Goal: Information Seeking & Learning: Check status

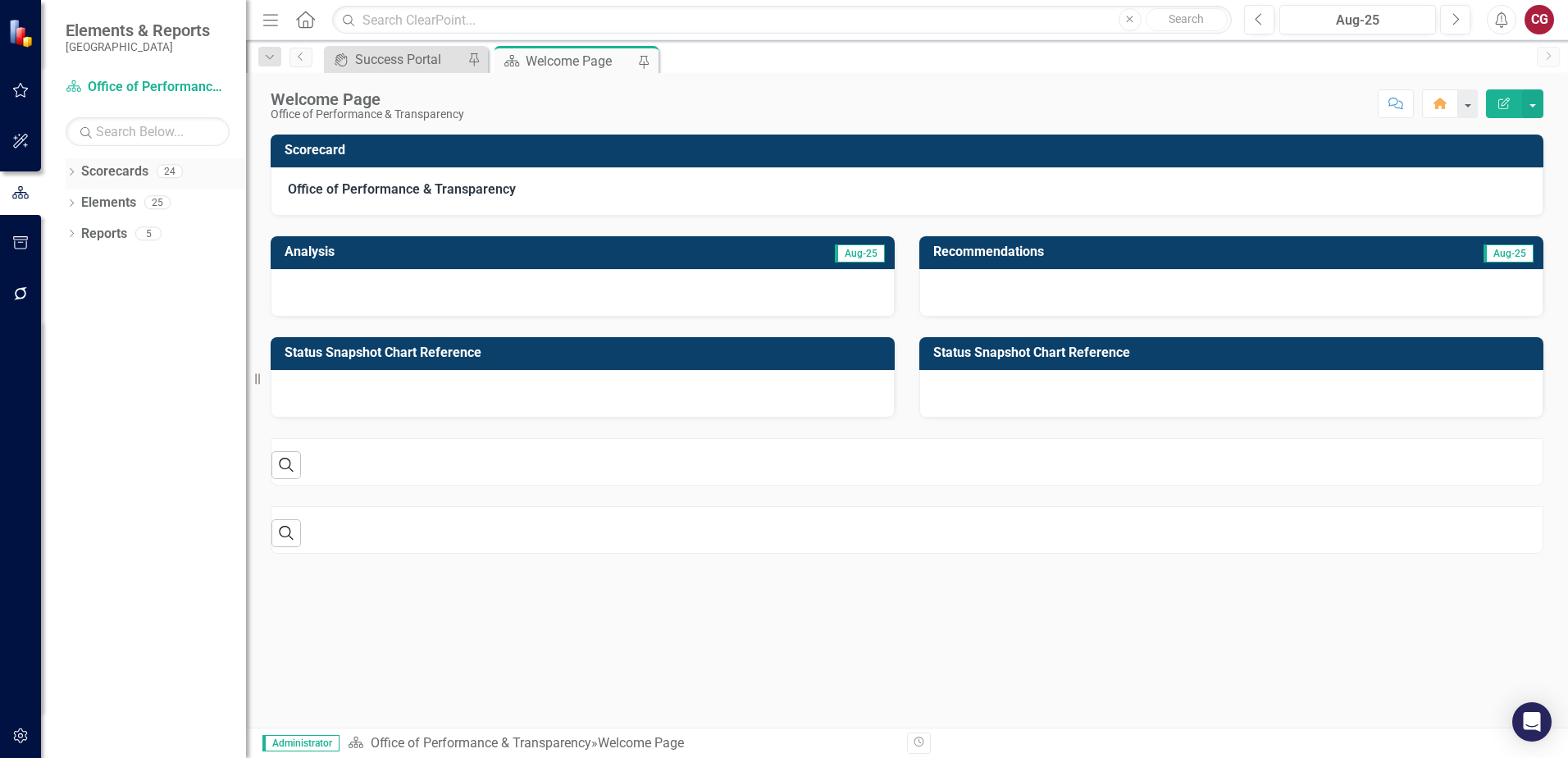
click at [70, 171] on icon "Dropdown" at bounding box center [71, 173] width 12 height 9
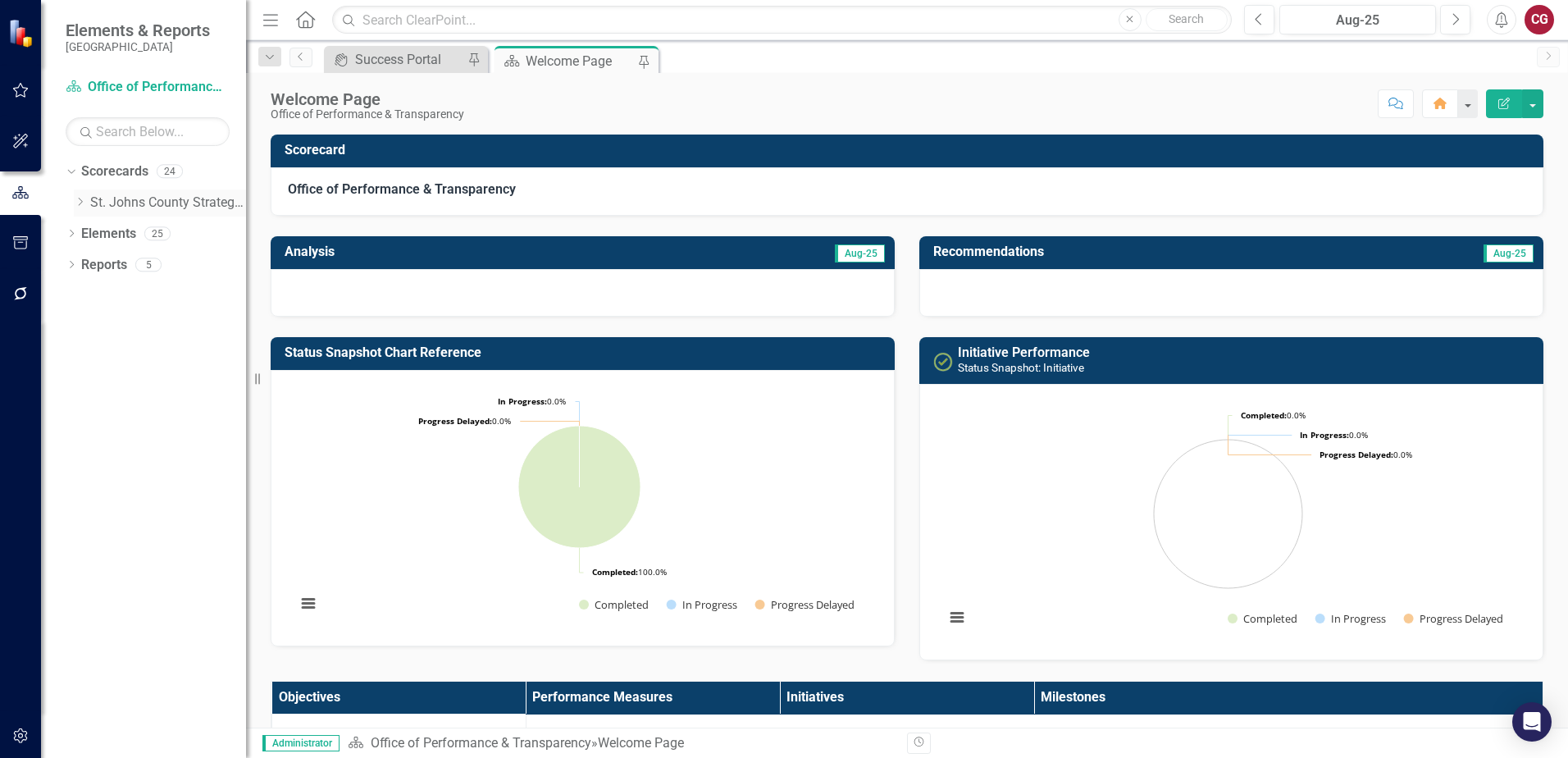
click at [78, 204] on icon "Dropdown" at bounding box center [80, 201] width 13 height 10
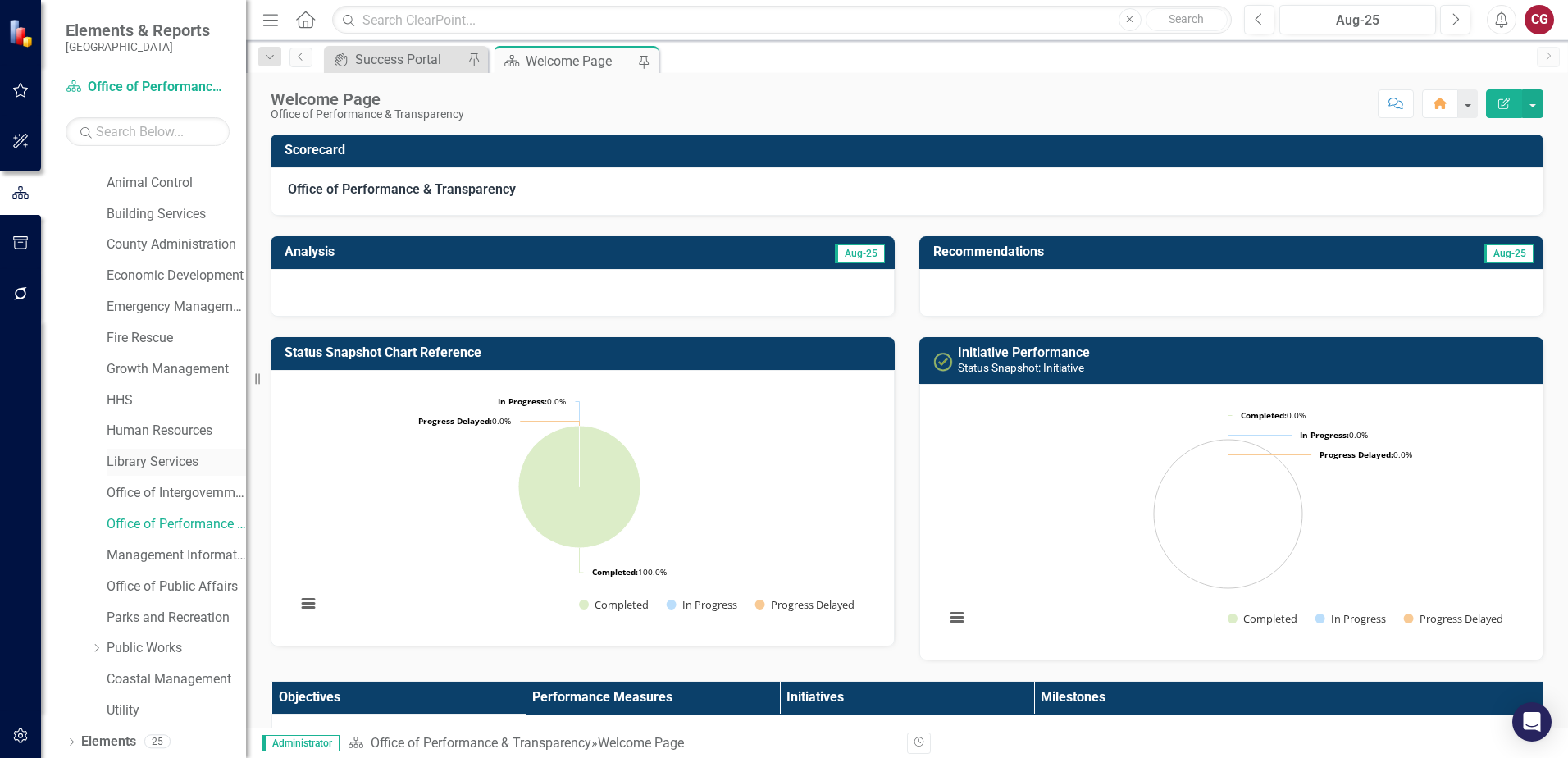
scroll to position [83, 0]
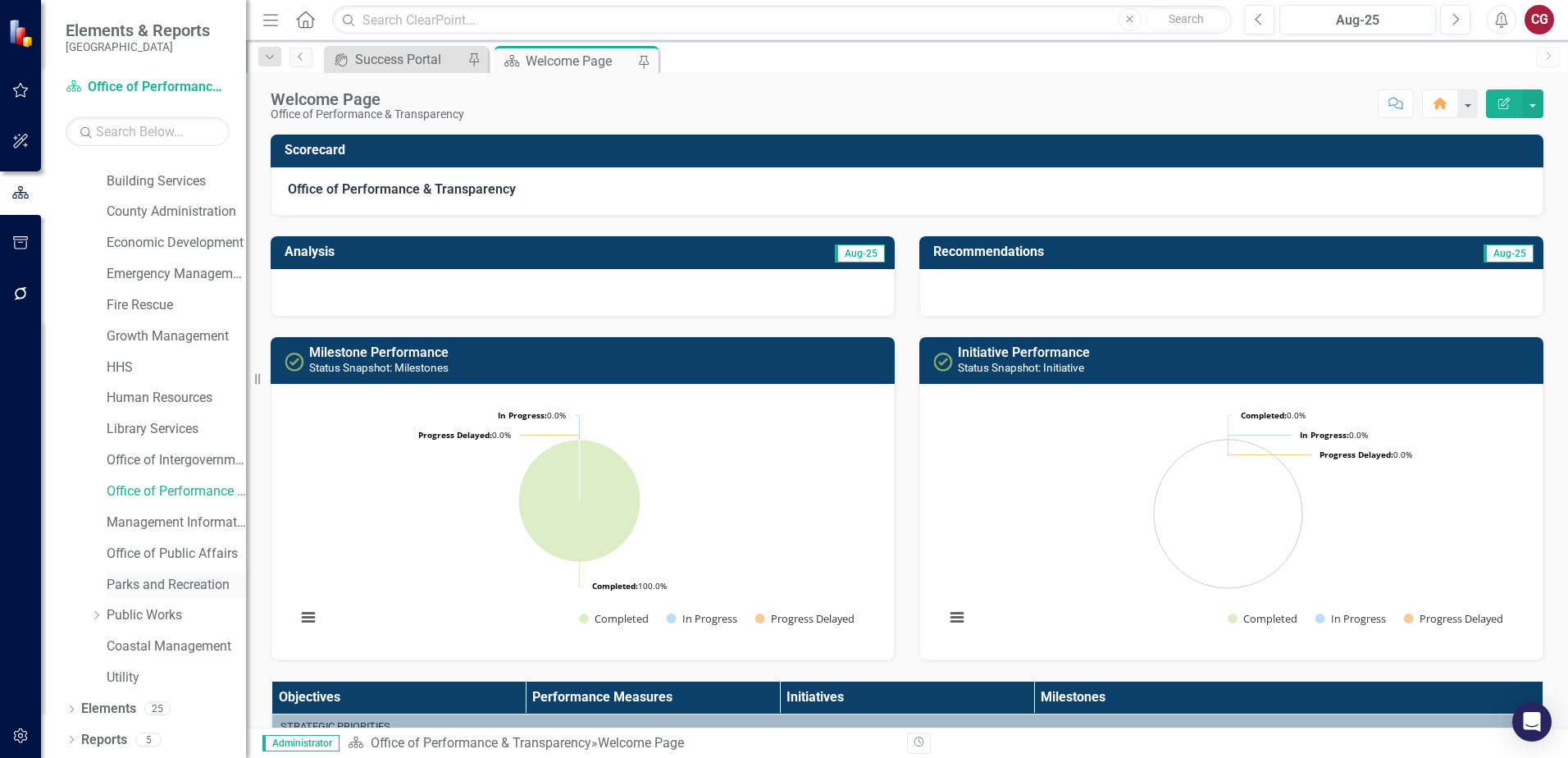
click at [158, 589] on link "Parks and Recreation" at bounding box center [177, 585] width 140 height 19
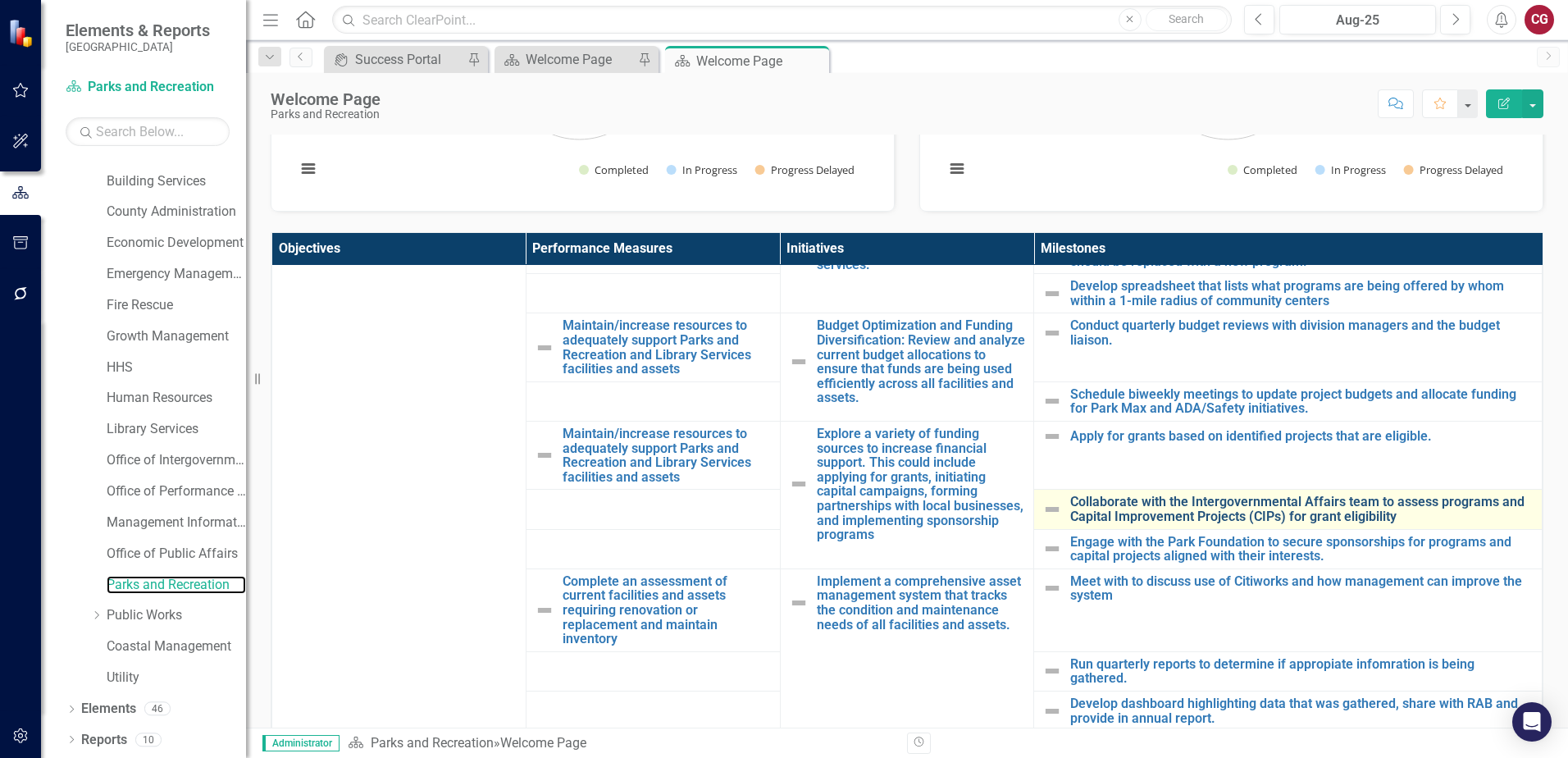
scroll to position [410, 0]
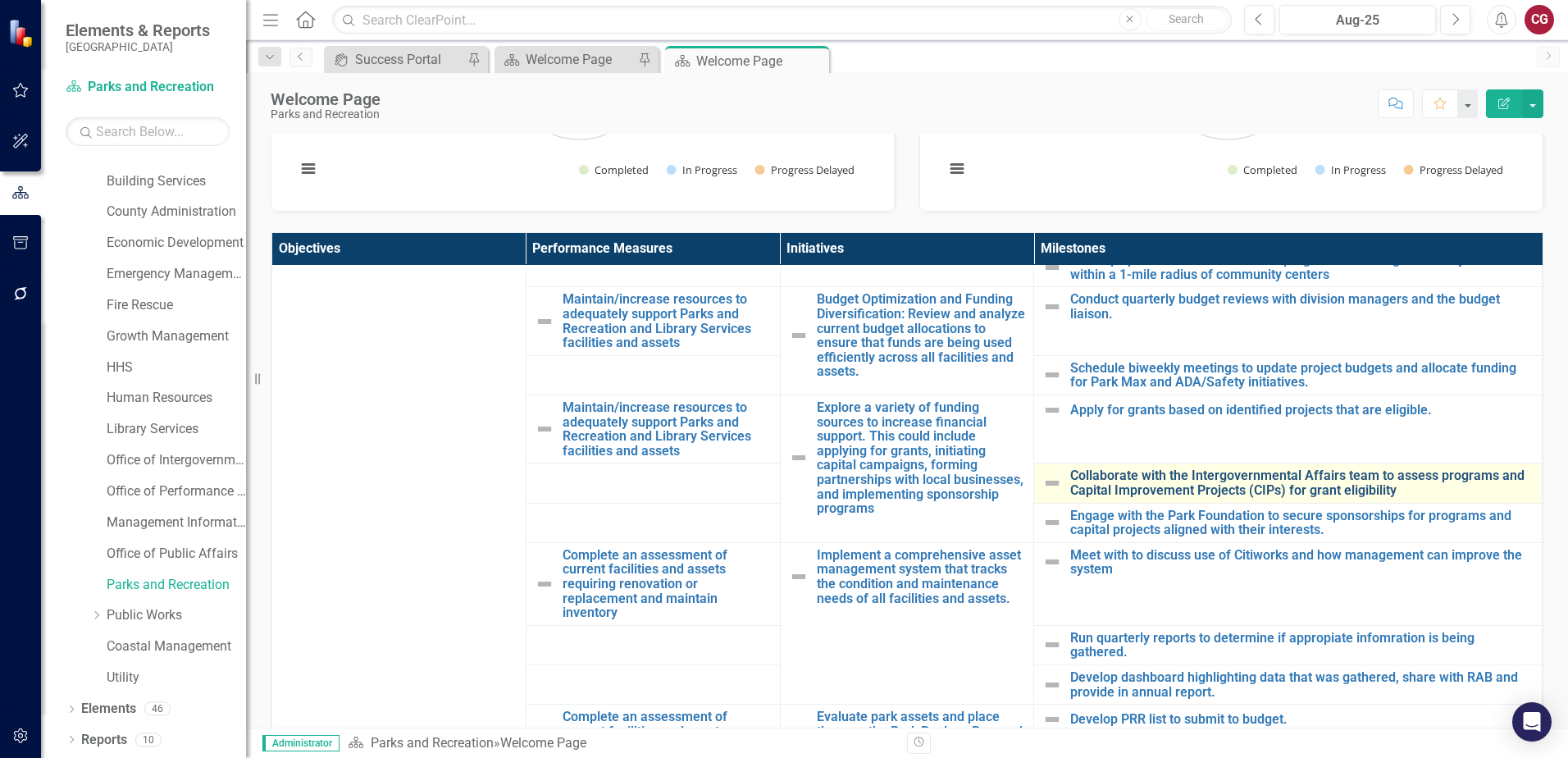
click at [1082, 475] on link "Collaborate with the Intergovernmental Affairs team to assess programs and Capi…" at bounding box center [1302, 483] width 463 height 29
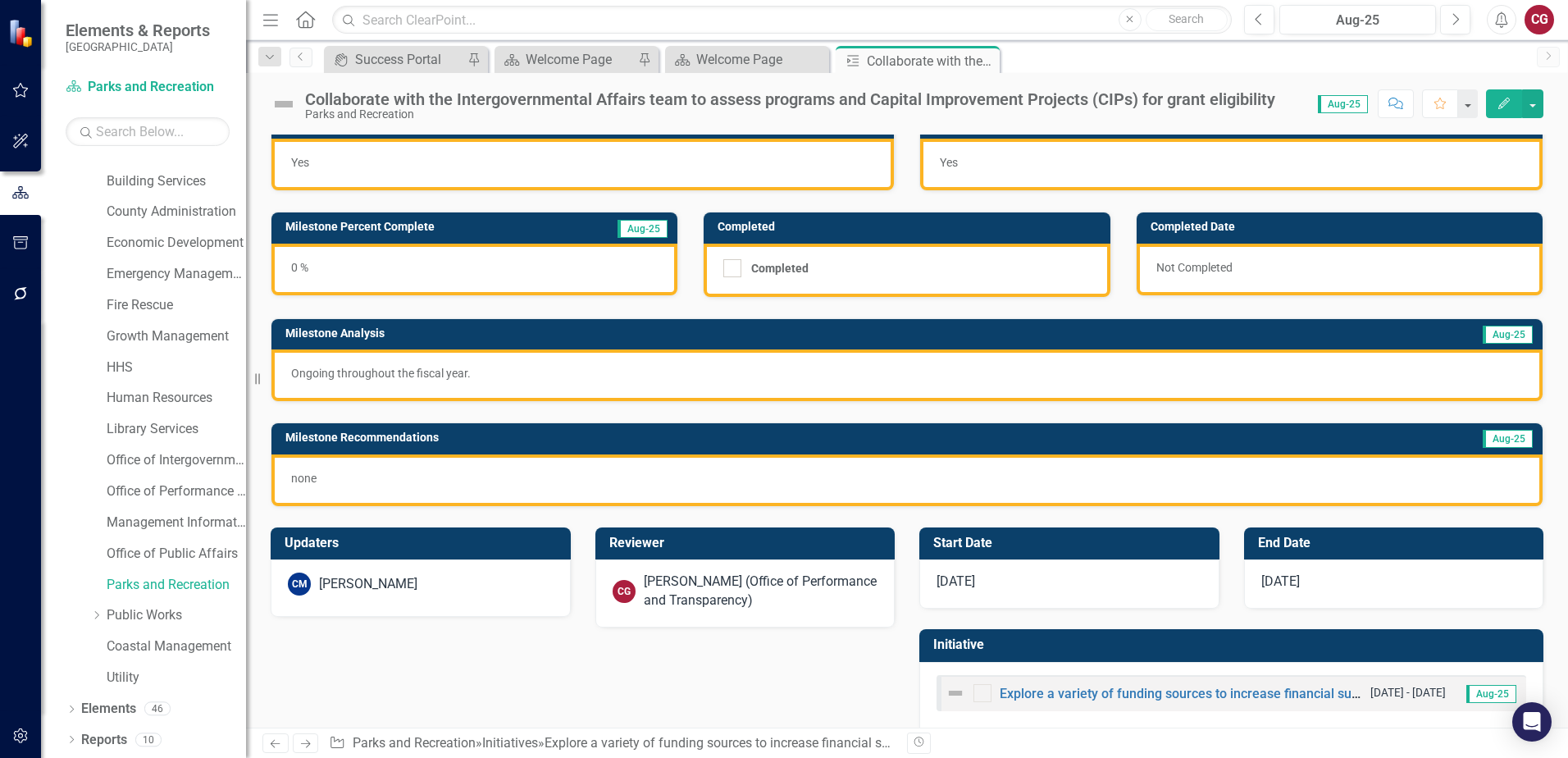
scroll to position [53, 0]
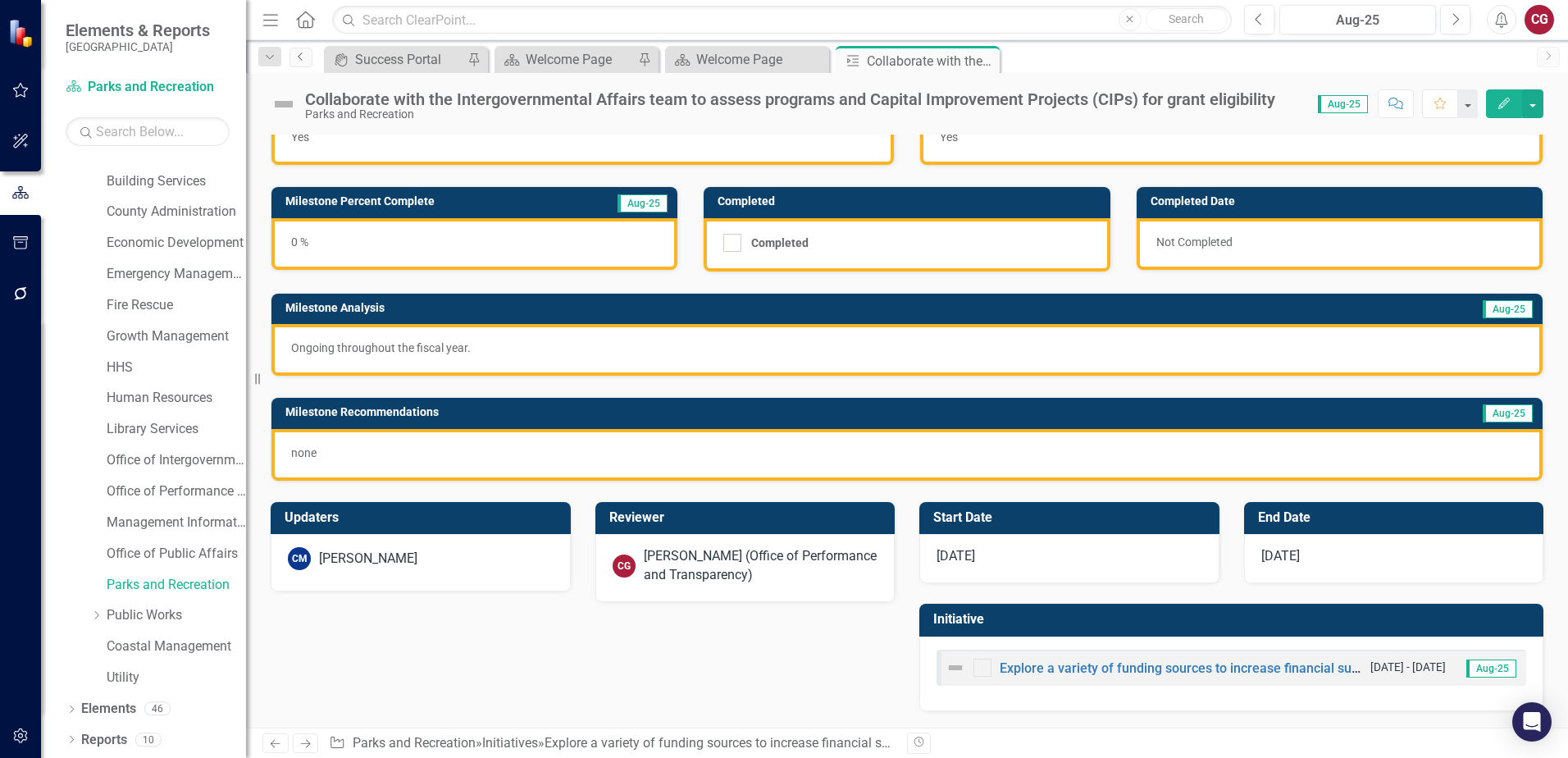
click at [296, 62] on link "Previous" at bounding box center [300, 57] width 23 height 20
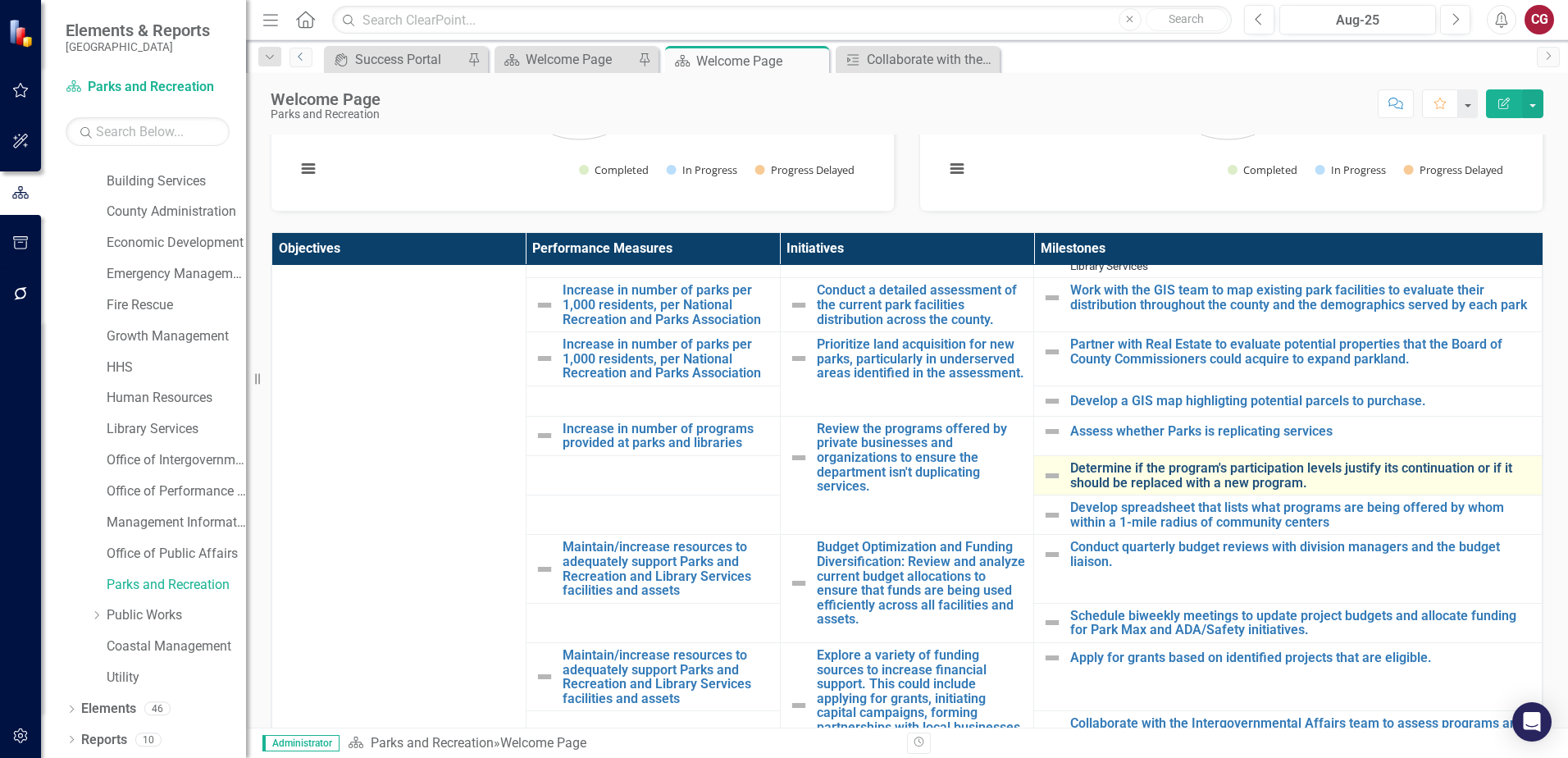
scroll to position [164, 0]
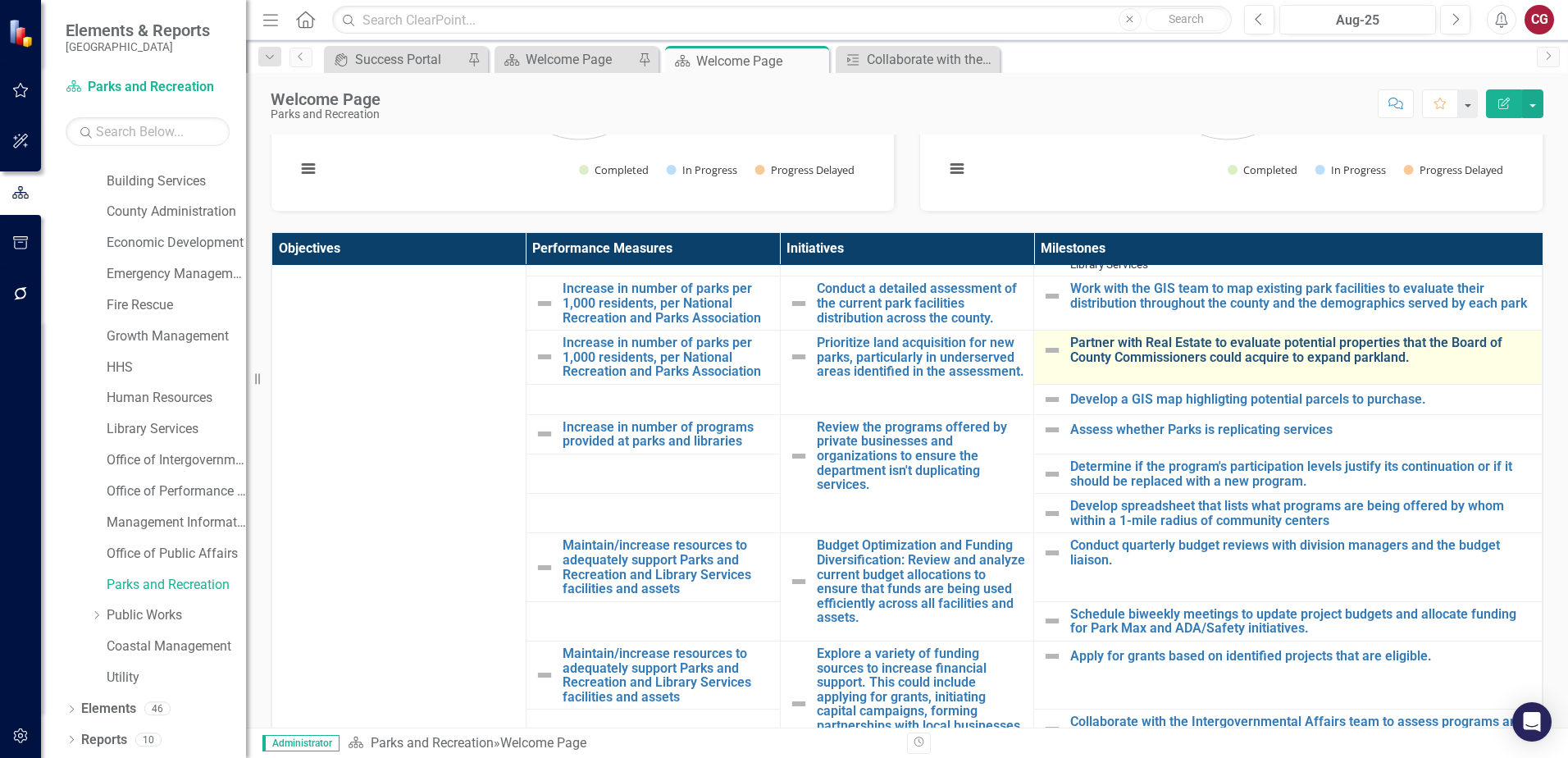
click at [1157, 344] on link "Partner with Real Estate to evaluate potential properties that the Board of Cou…" at bounding box center [1302, 350] width 463 height 29
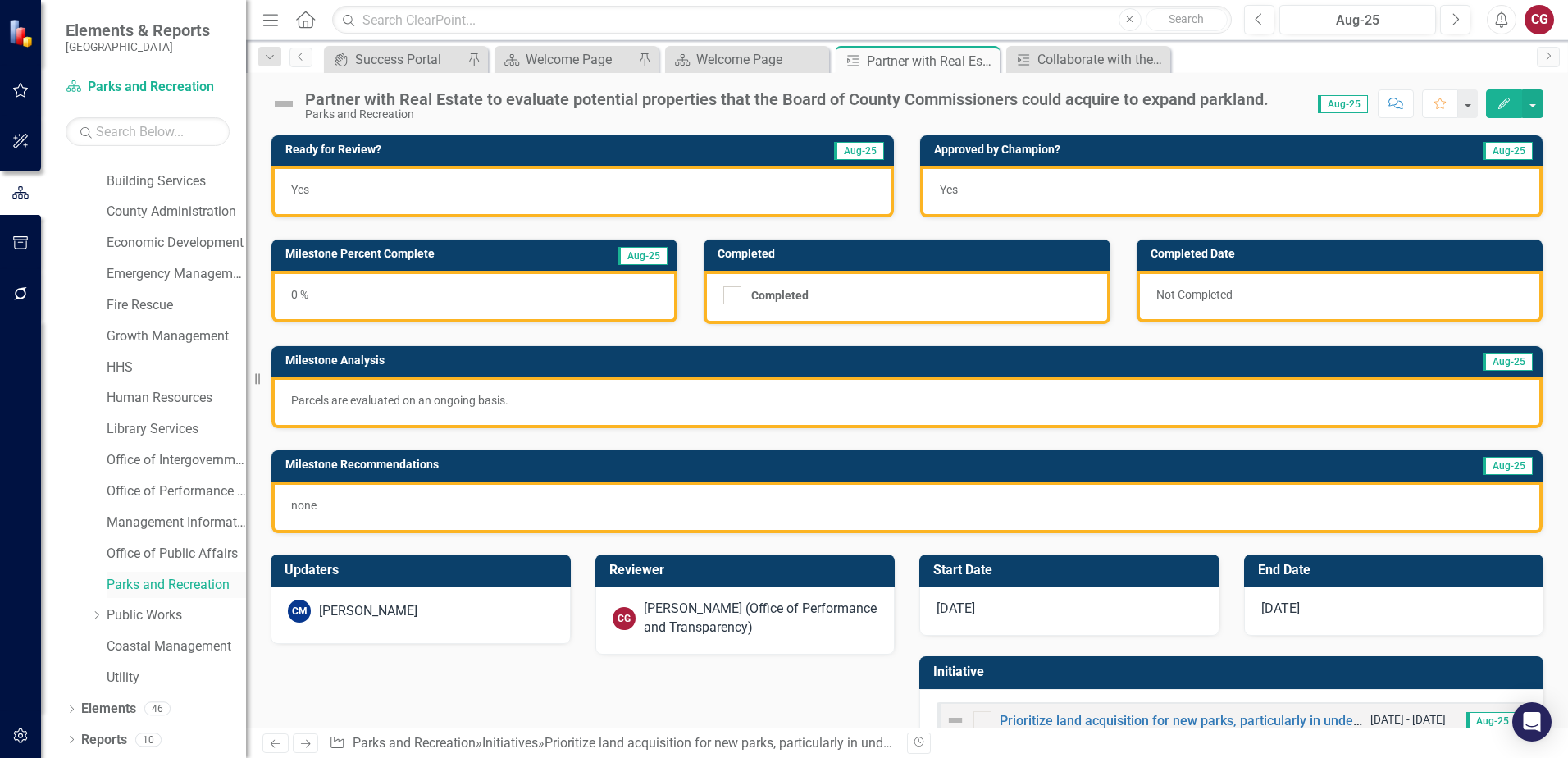
click at [177, 576] on link "Parks and Recreation" at bounding box center [177, 585] width 140 height 19
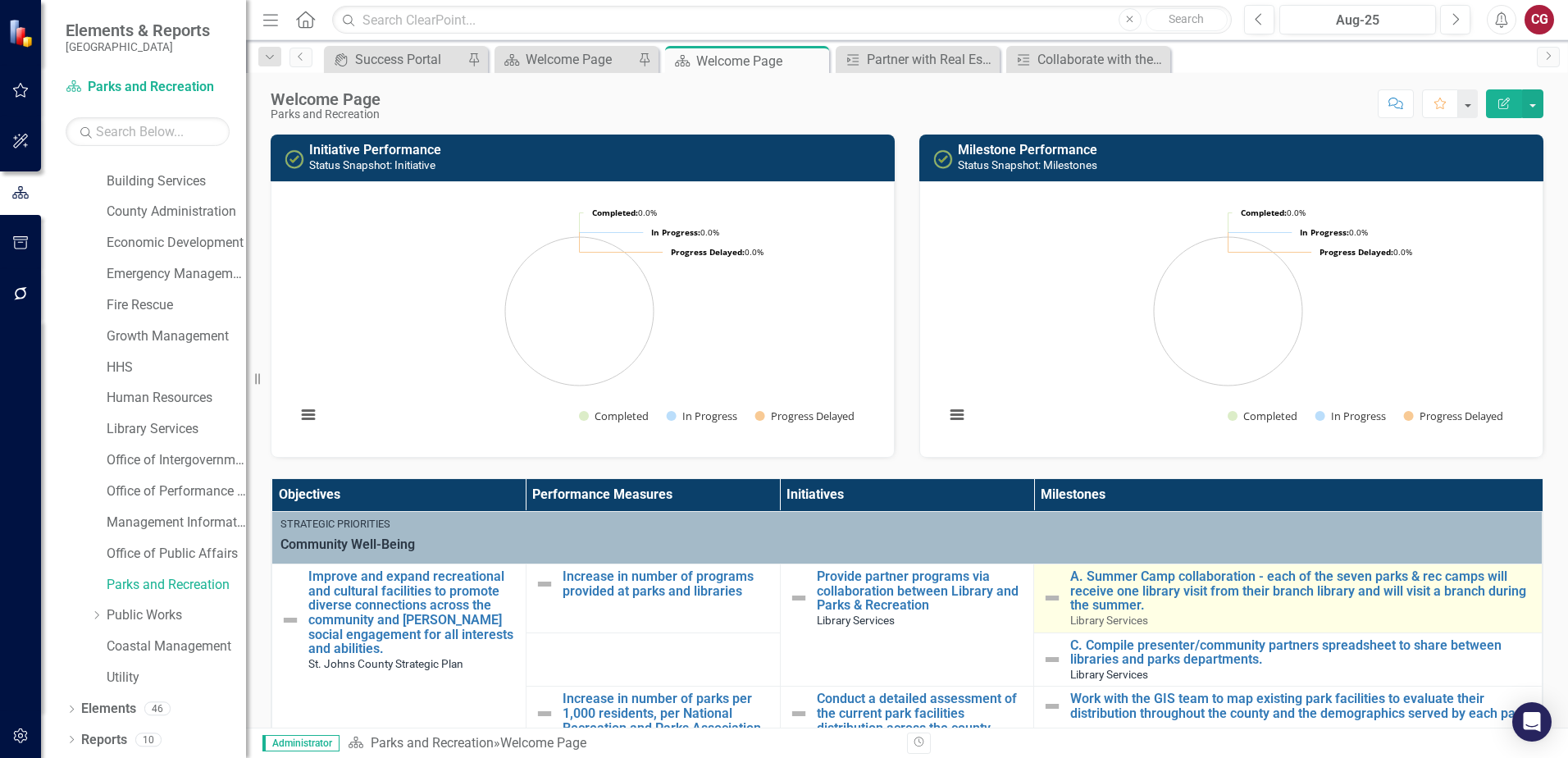
click at [1042, 598] on img at bounding box center [1052, 598] width 20 height 20
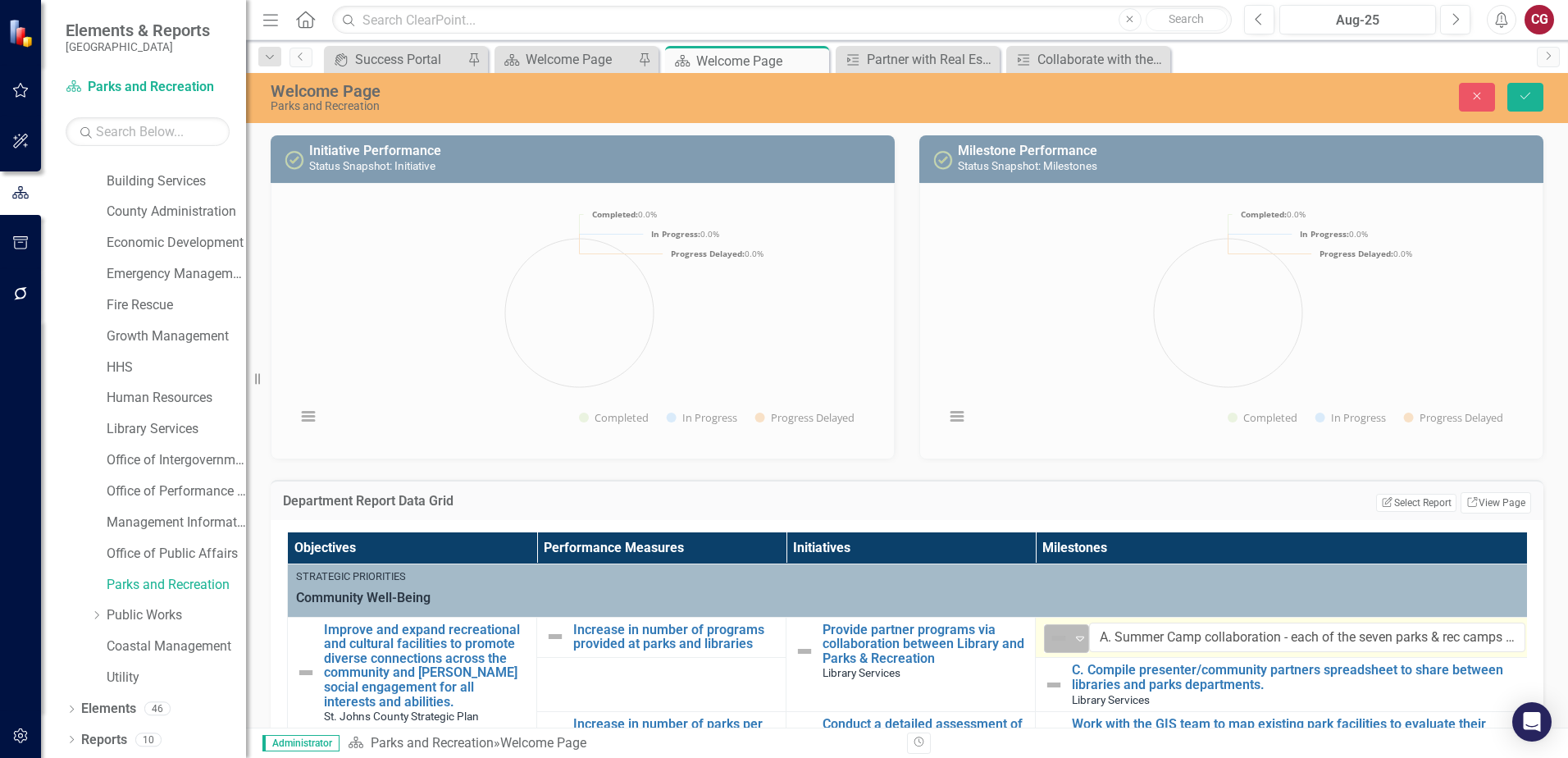
click at [1075, 641] on icon "Expand" at bounding box center [1079, 638] width 16 height 13
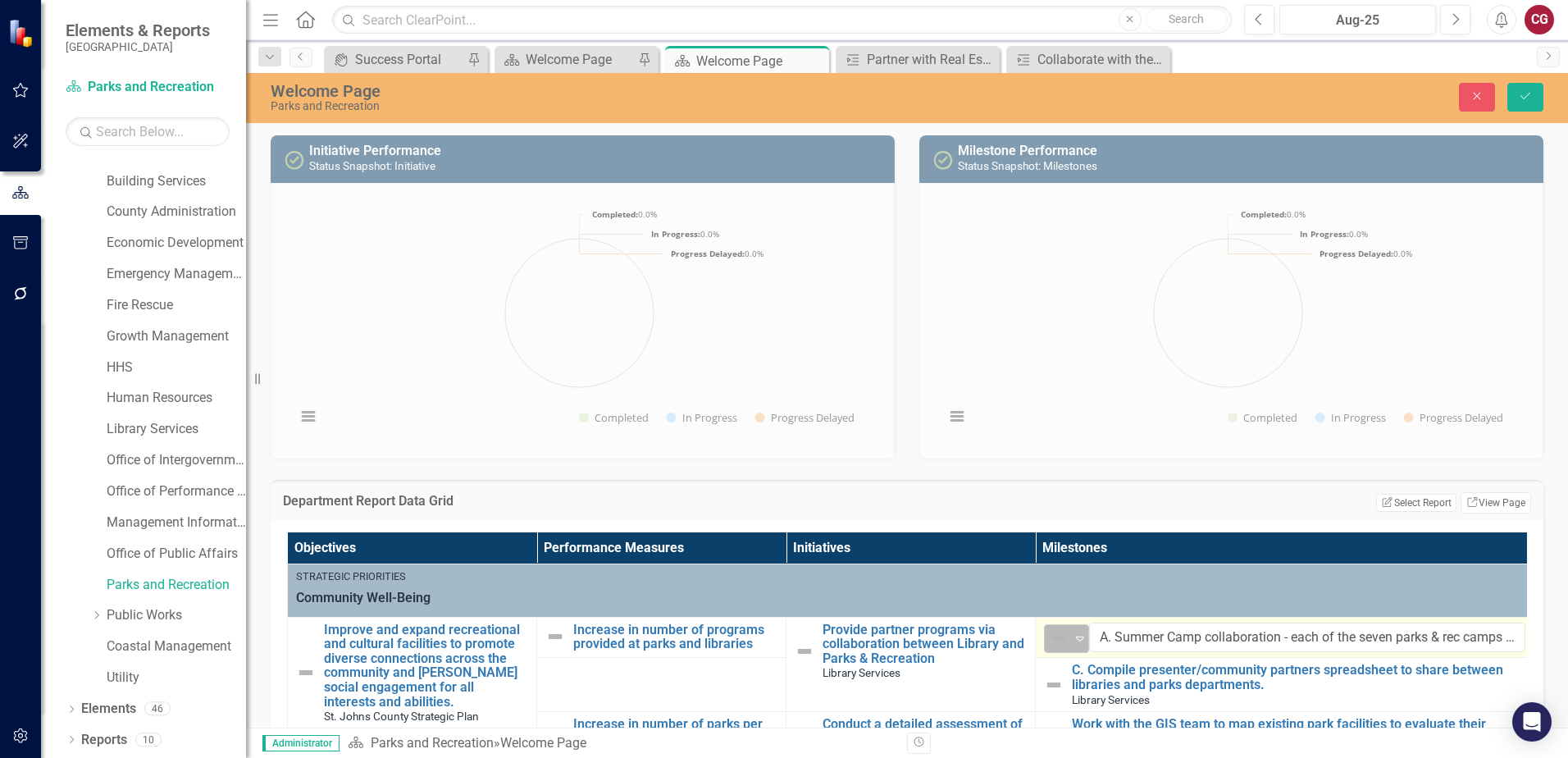
click at [1079, 638] on icon "Expand" at bounding box center [1079, 638] width 16 height 13
click at [885, 510] on td "Department Report Data Grid" at bounding box center [610, 503] width 654 height 22
click at [1482, 100] on icon "Close" at bounding box center [1476, 96] width 15 height 12
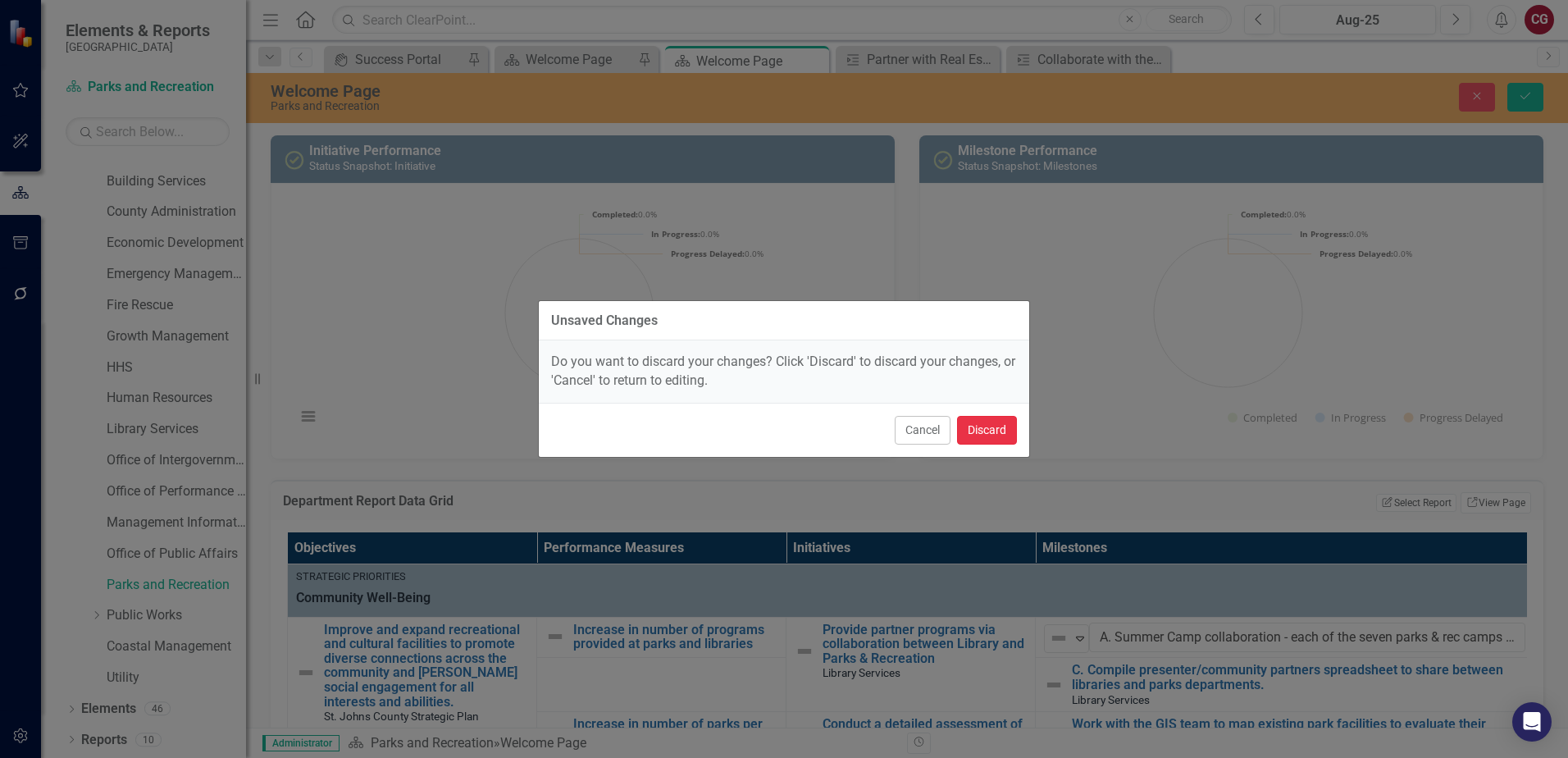
click at [985, 435] on button "Discard" at bounding box center [987, 431] width 60 height 29
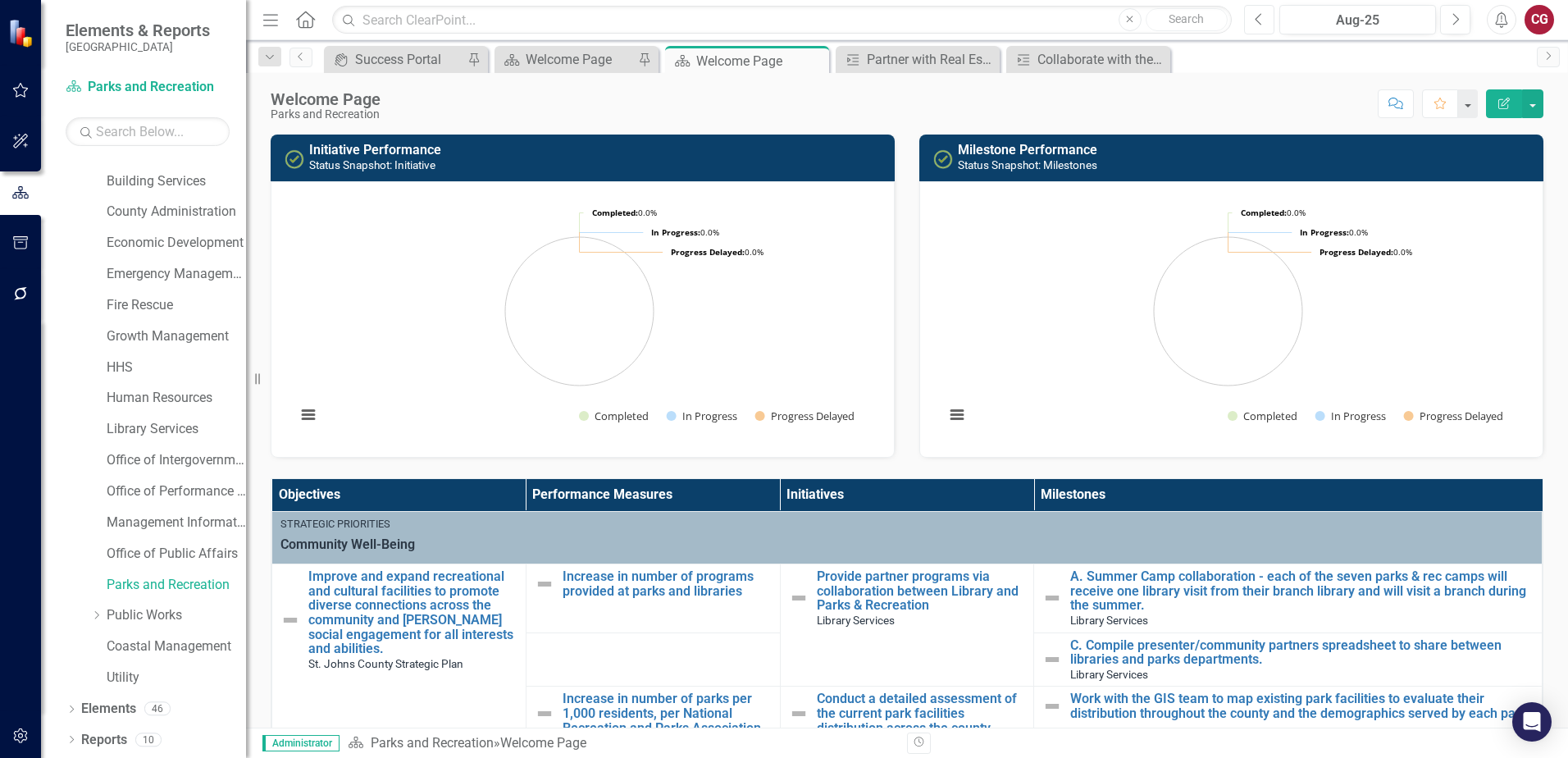
click at [1252, 22] on button "Previous" at bounding box center [1258, 19] width 30 height 30
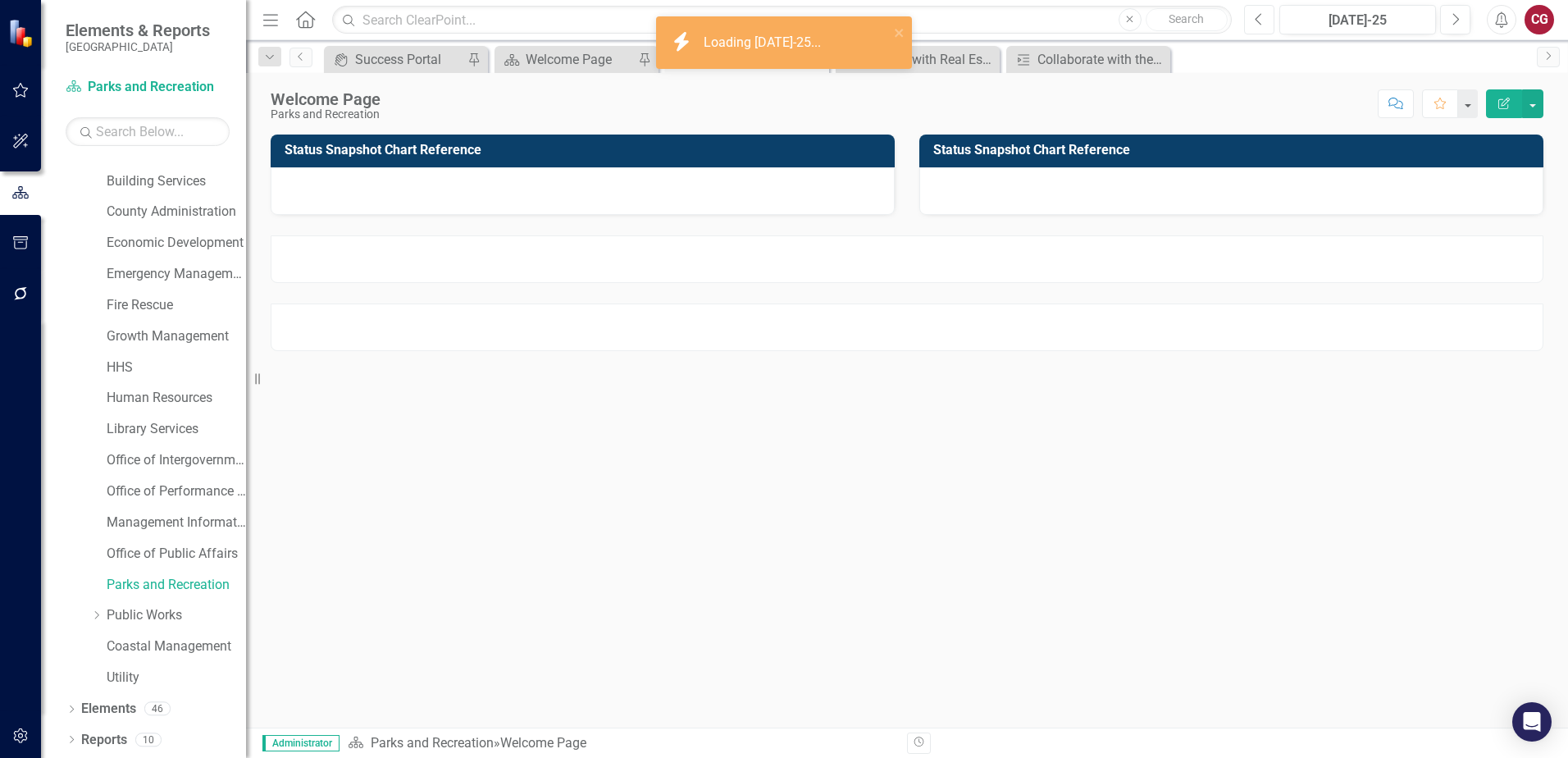
click at [1252, 22] on button "Previous" at bounding box center [1258, 19] width 30 height 30
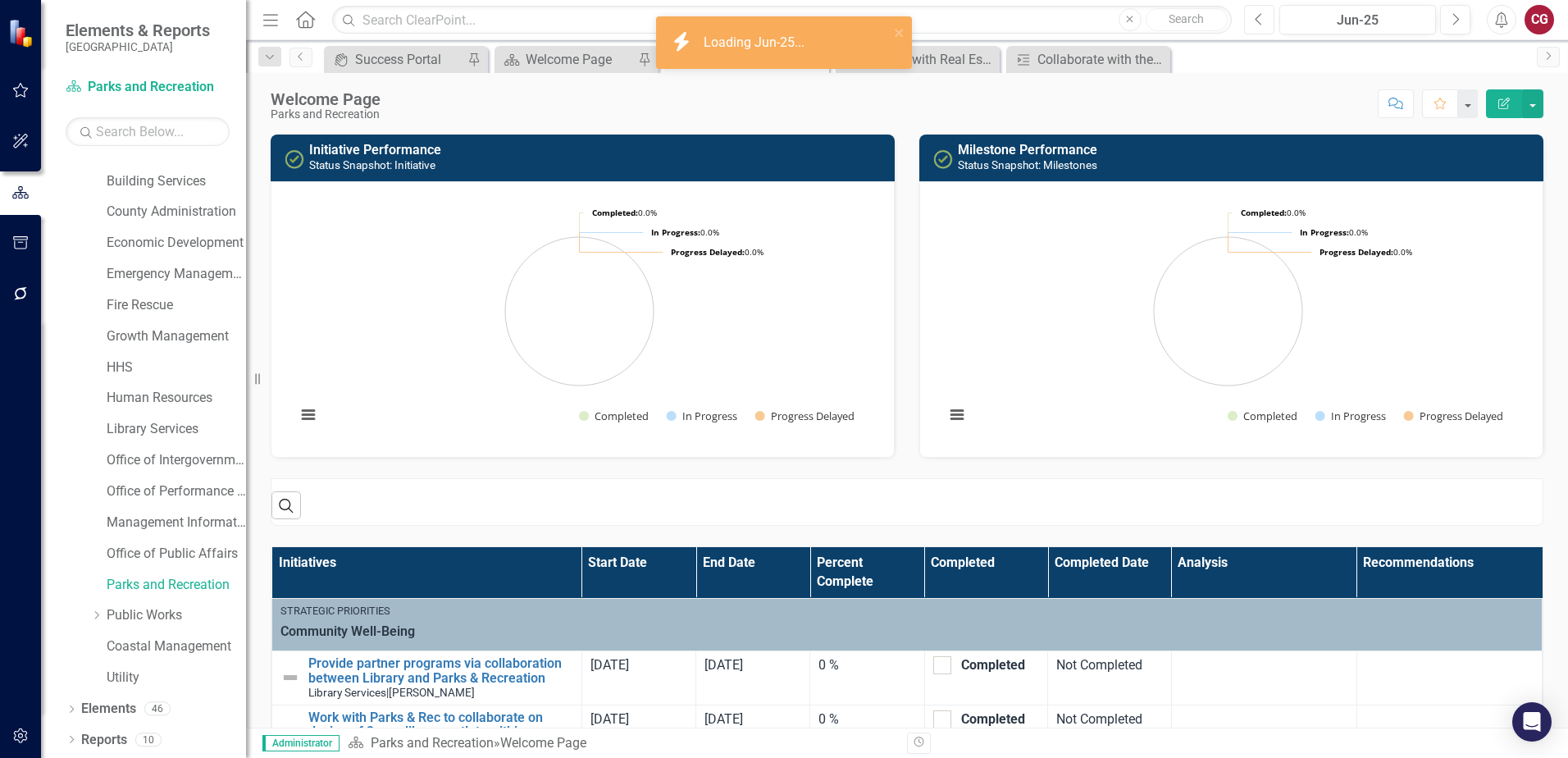
click at [1262, 16] on icon "Previous" at bounding box center [1259, 20] width 9 height 15
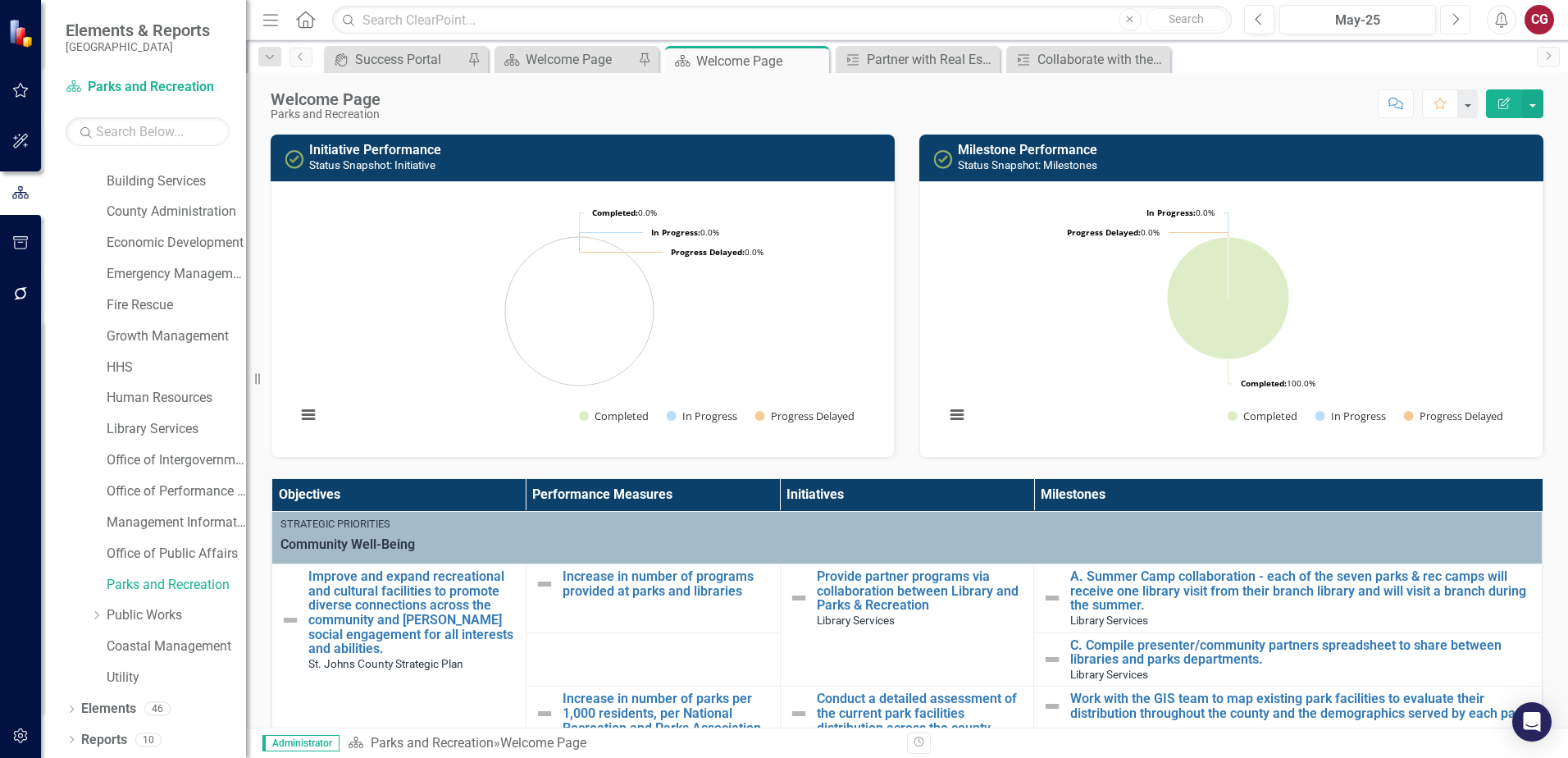
click at [1457, 23] on icon "Next" at bounding box center [1455, 20] width 9 height 15
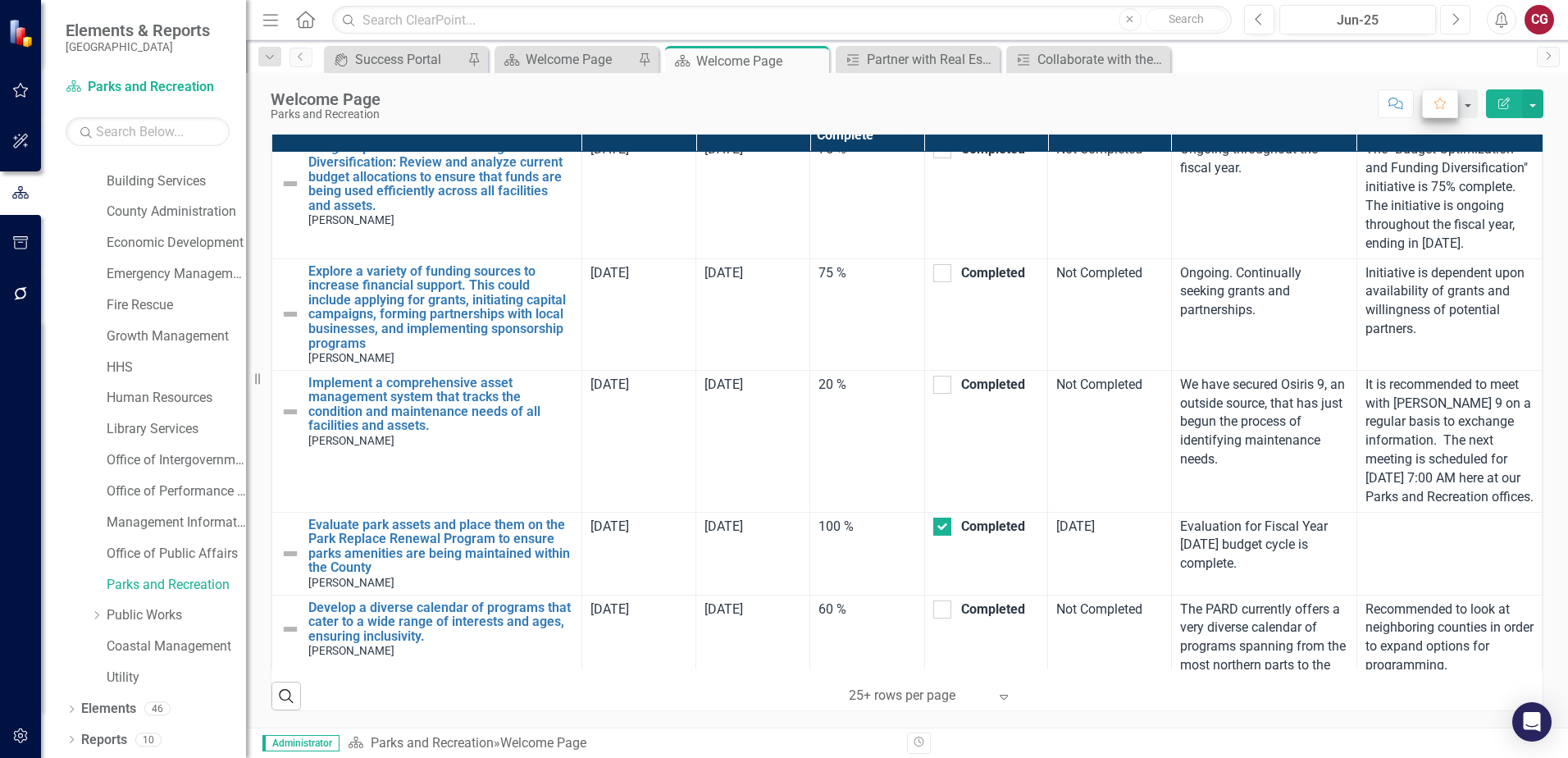
scroll to position [574, 0]
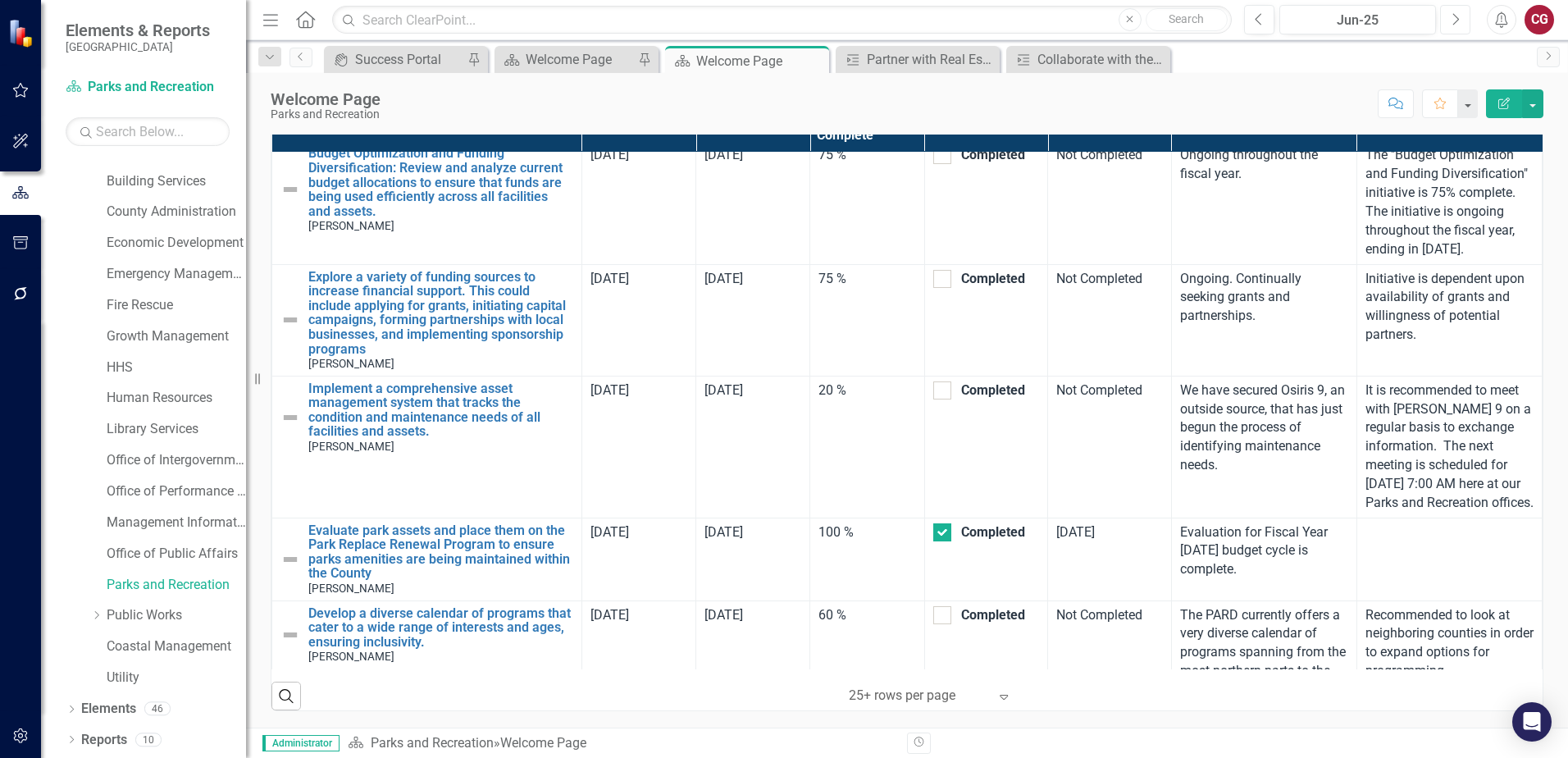
click at [1466, 23] on button "Next" at bounding box center [1455, 19] width 30 height 30
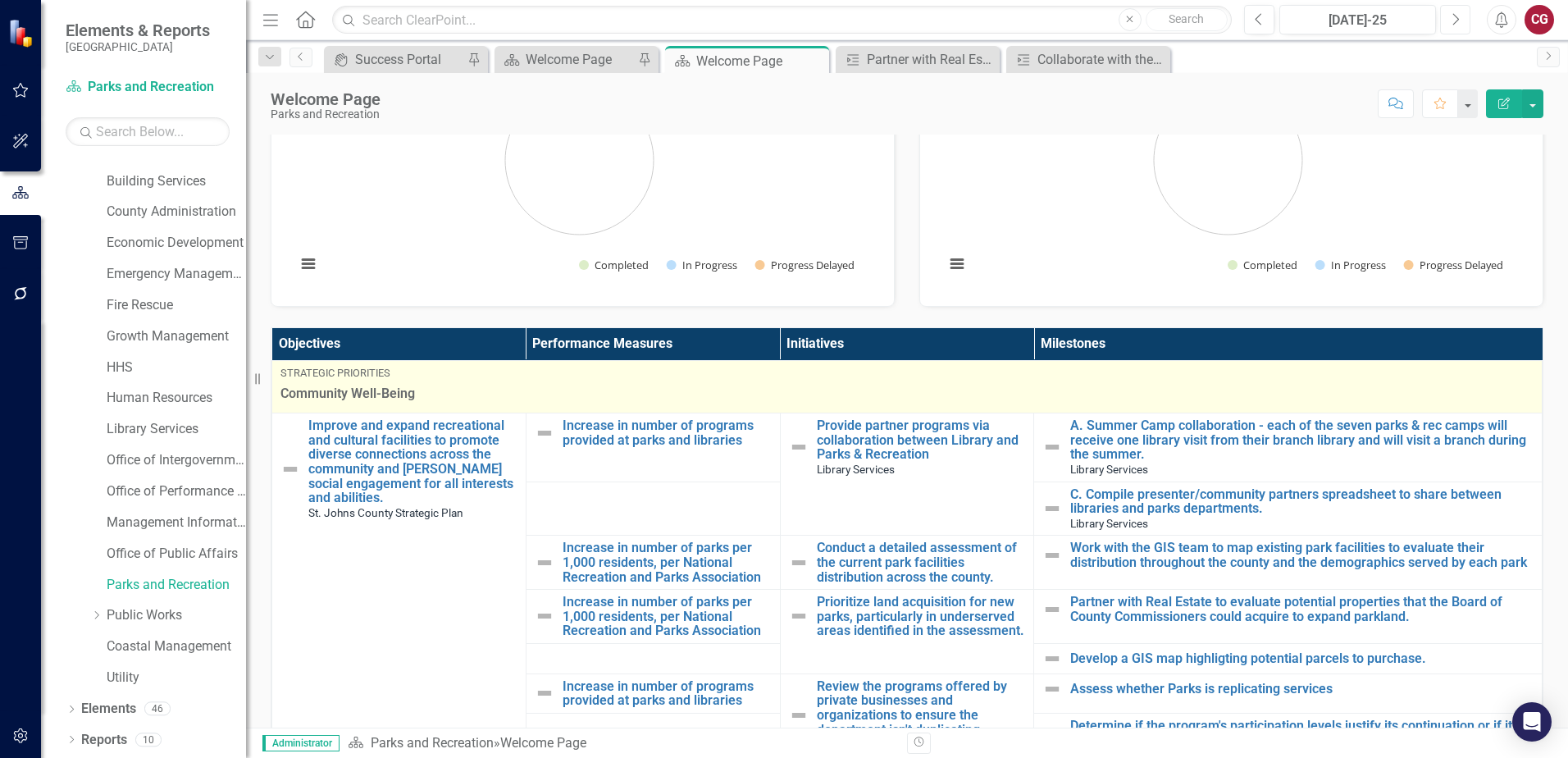
scroll to position [164, 0]
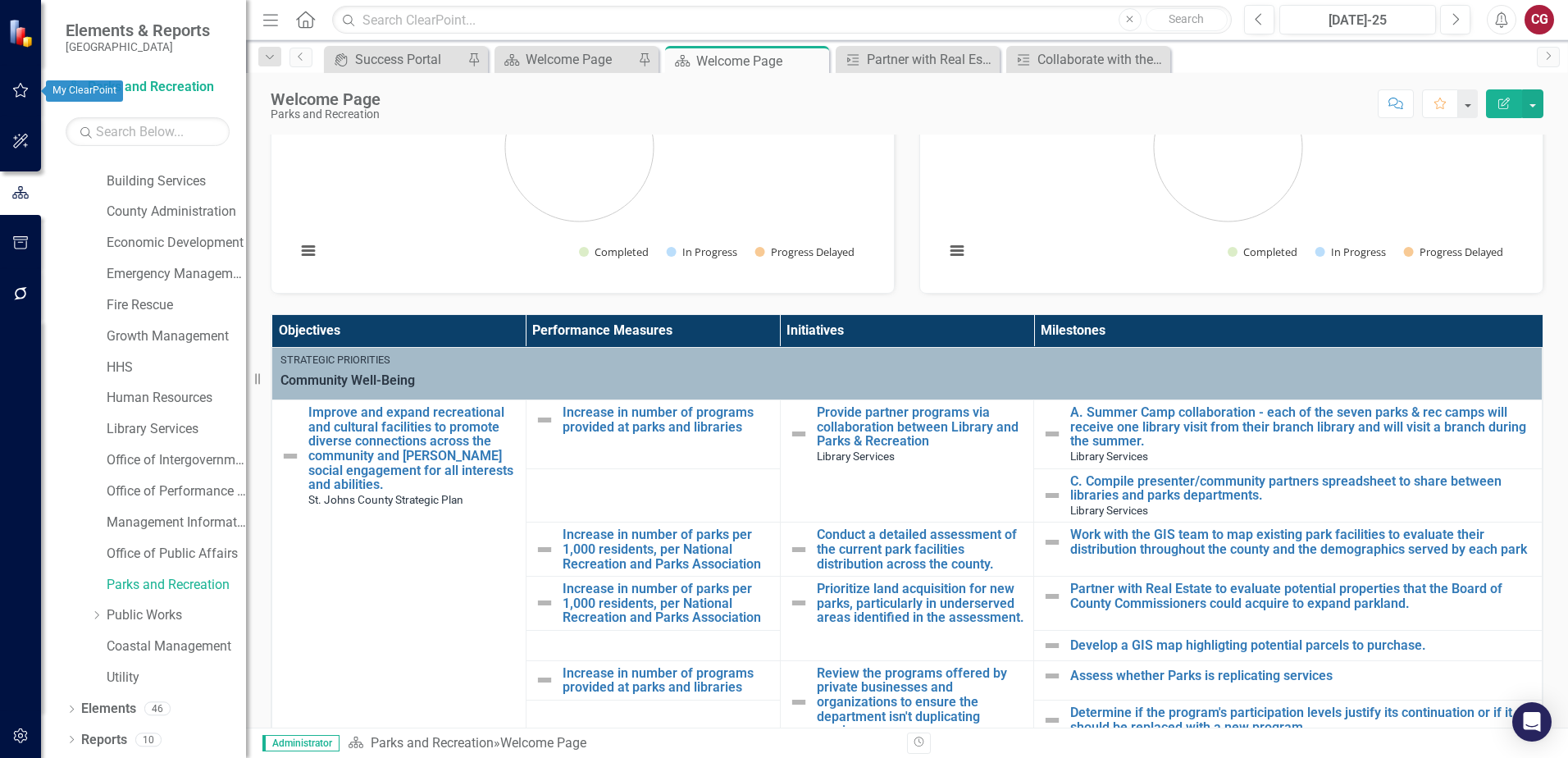
click at [20, 85] on icon "button" at bounding box center [20, 90] width 15 height 15
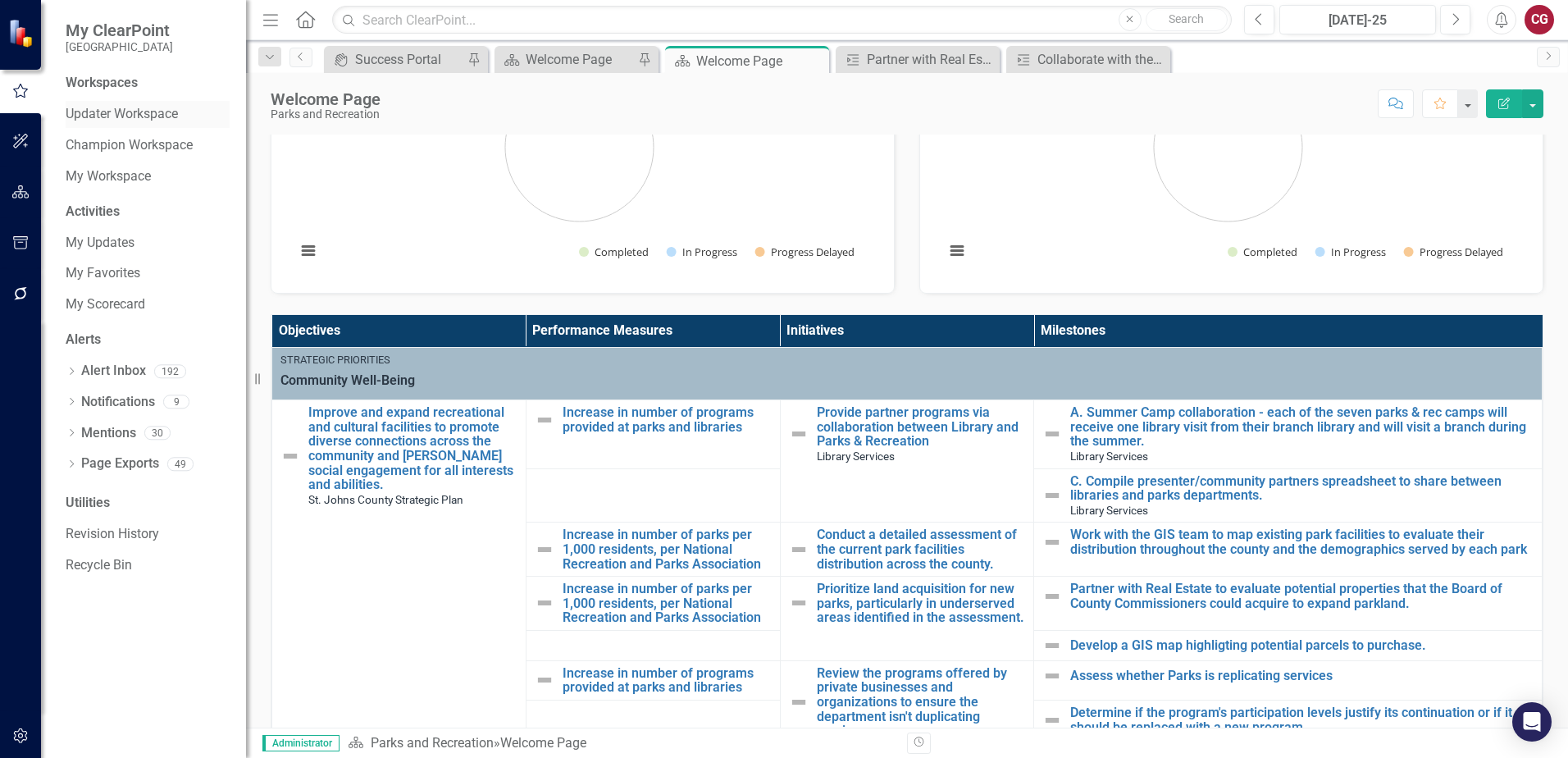
click at [109, 116] on link "Updater Workspace" at bounding box center [147, 114] width 164 height 19
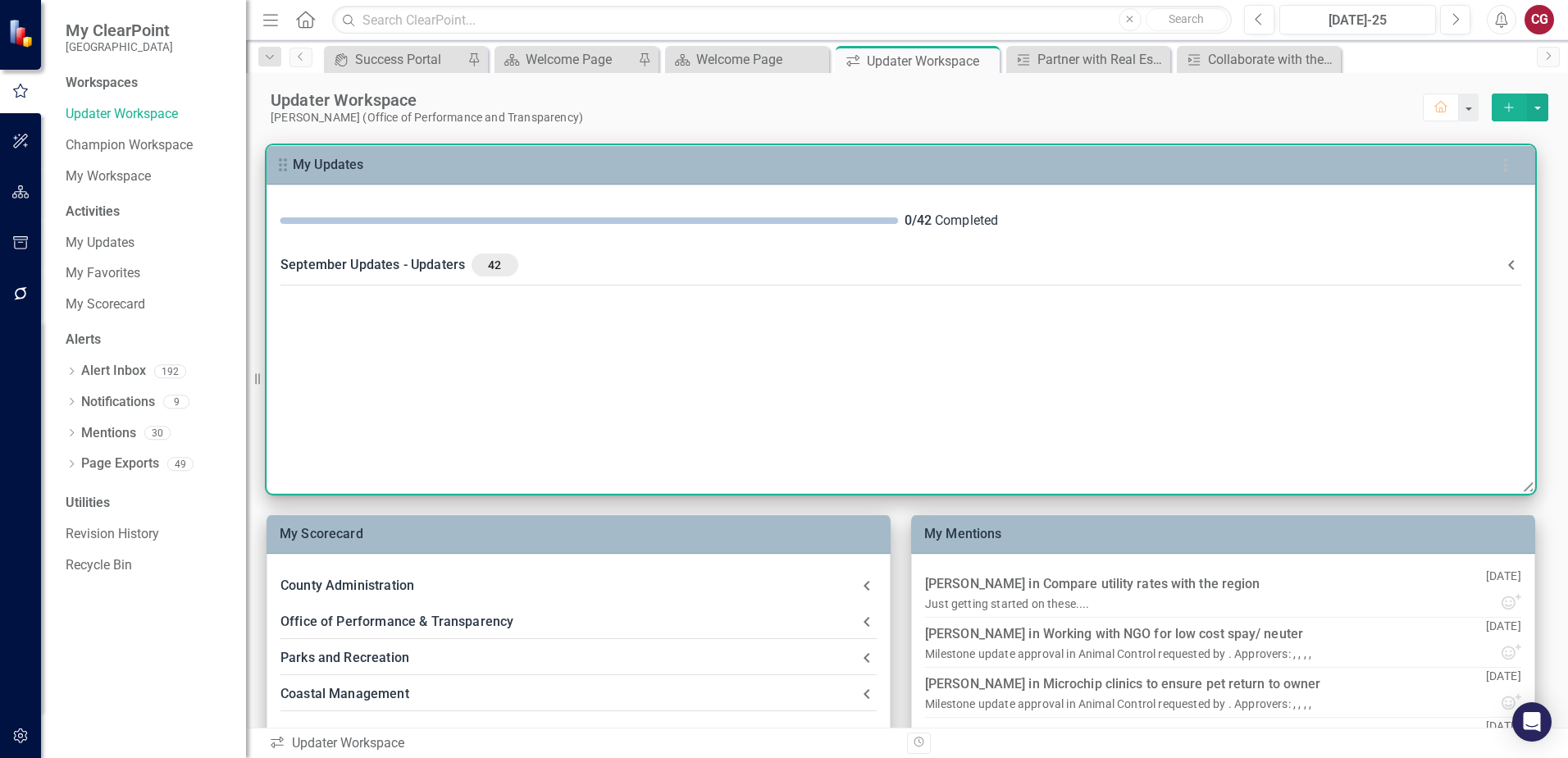
click at [473, 262] on div "42" at bounding box center [494, 265] width 46 height 23
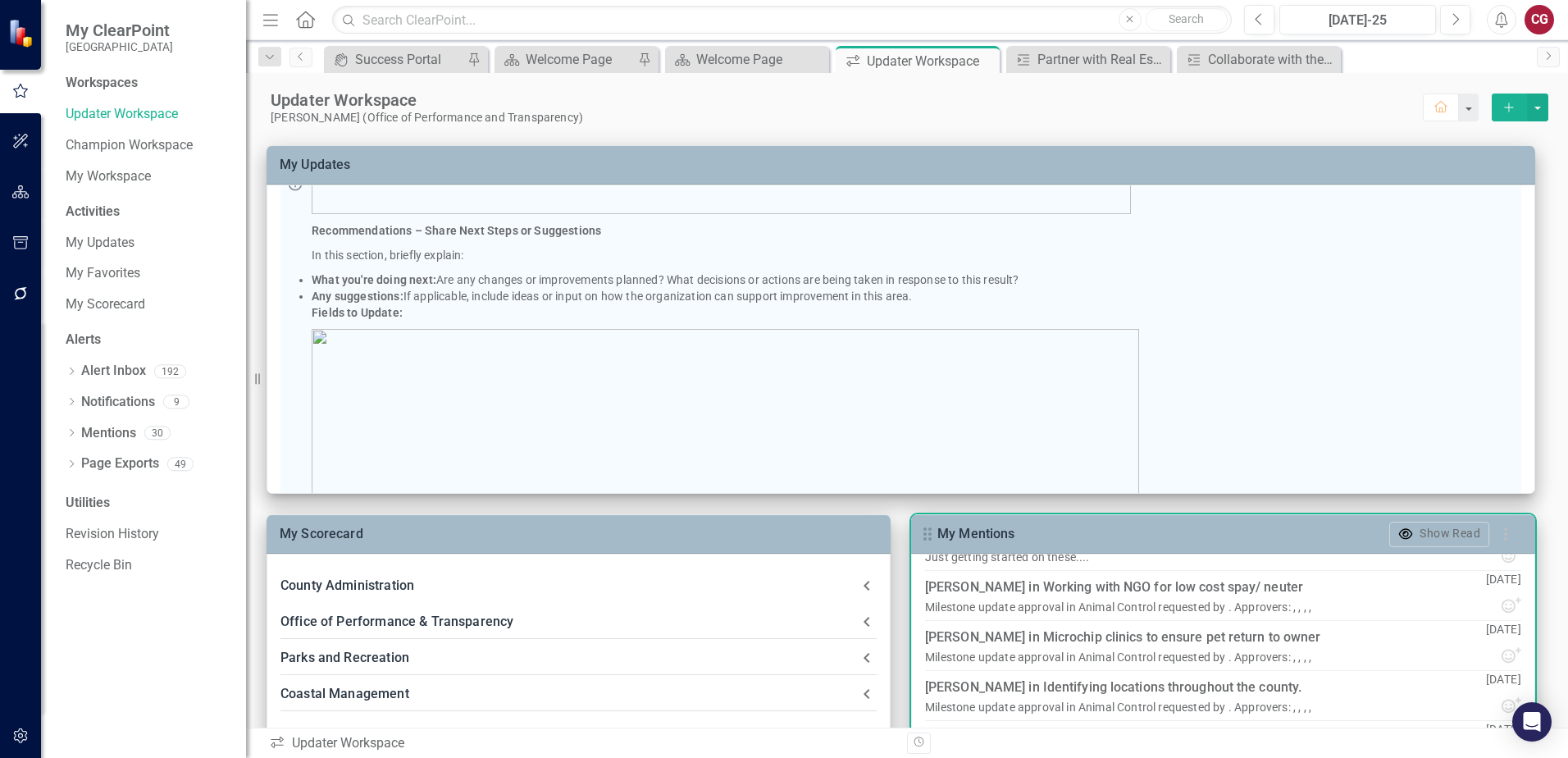
scroll to position [82, 0]
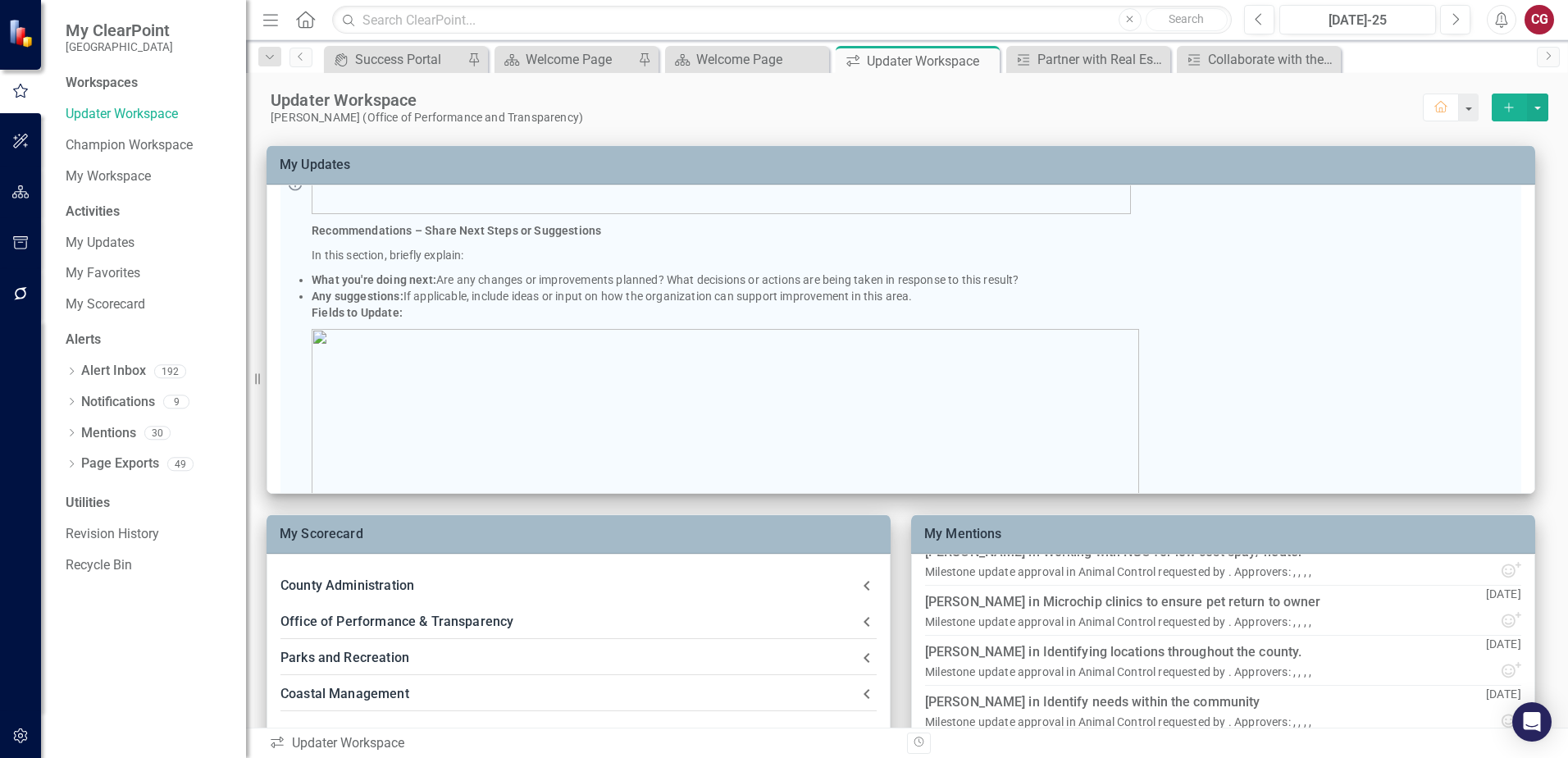
click at [14, 194] on icon "button" at bounding box center [21, 191] width 17 height 13
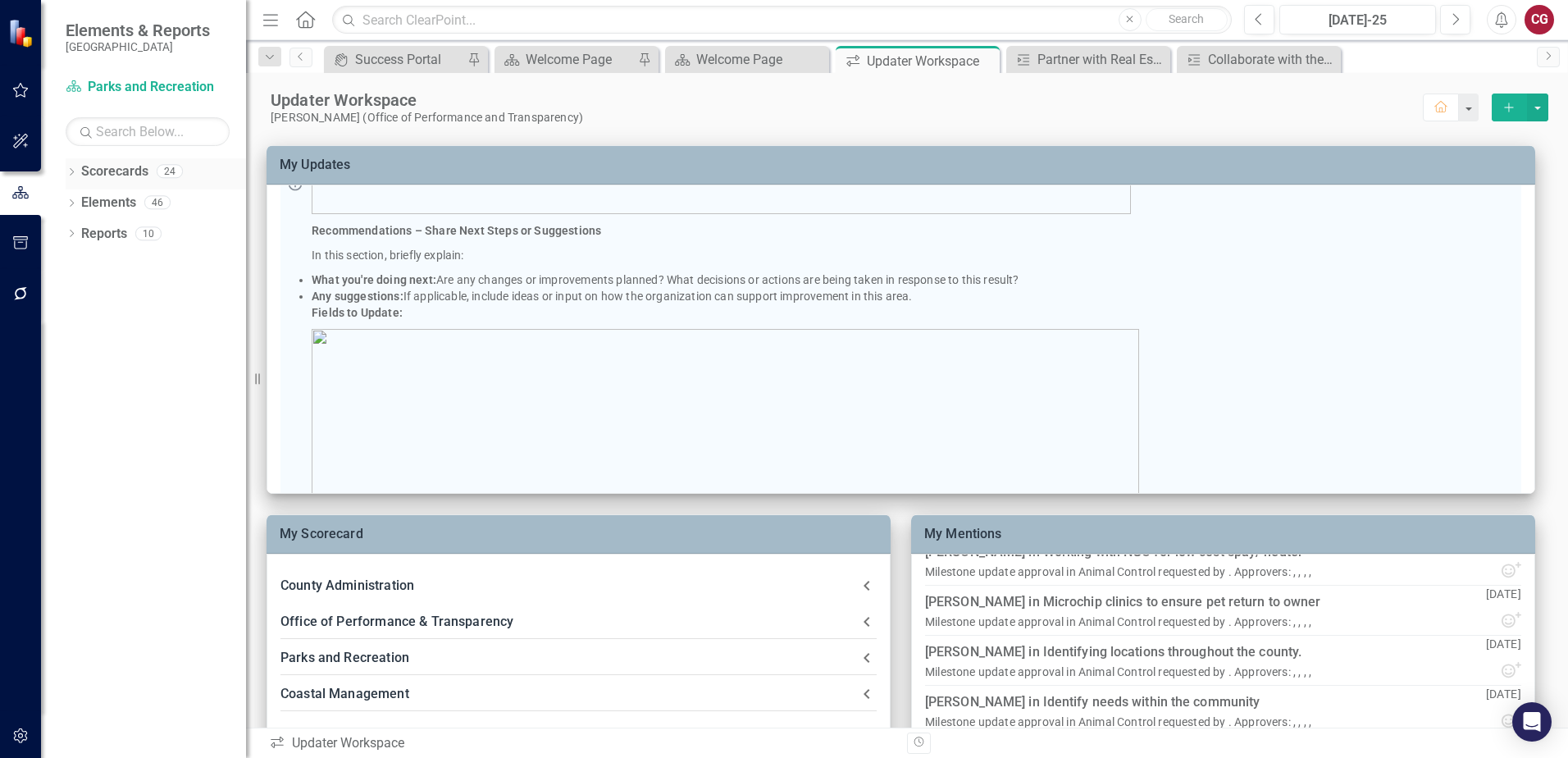
click at [77, 174] on icon "Dropdown" at bounding box center [71, 173] width 12 height 9
click at [1464, 30] on button "Next" at bounding box center [1455, 19] width 30 height 30
click at [78, 205] on icon "Dropdown" at bounding box center [80, 201] width 13 height 10
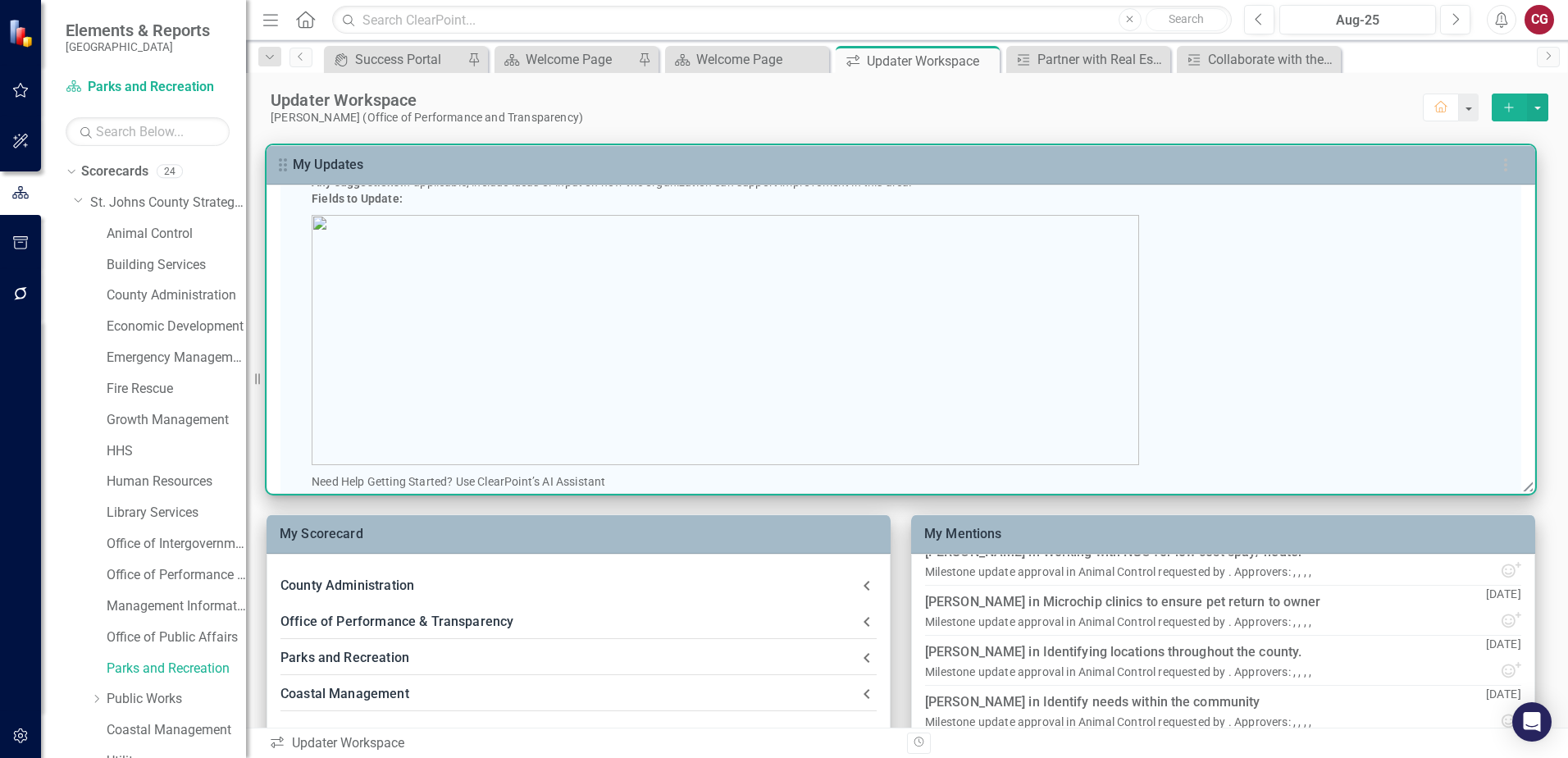
scroll to position [985, 0]
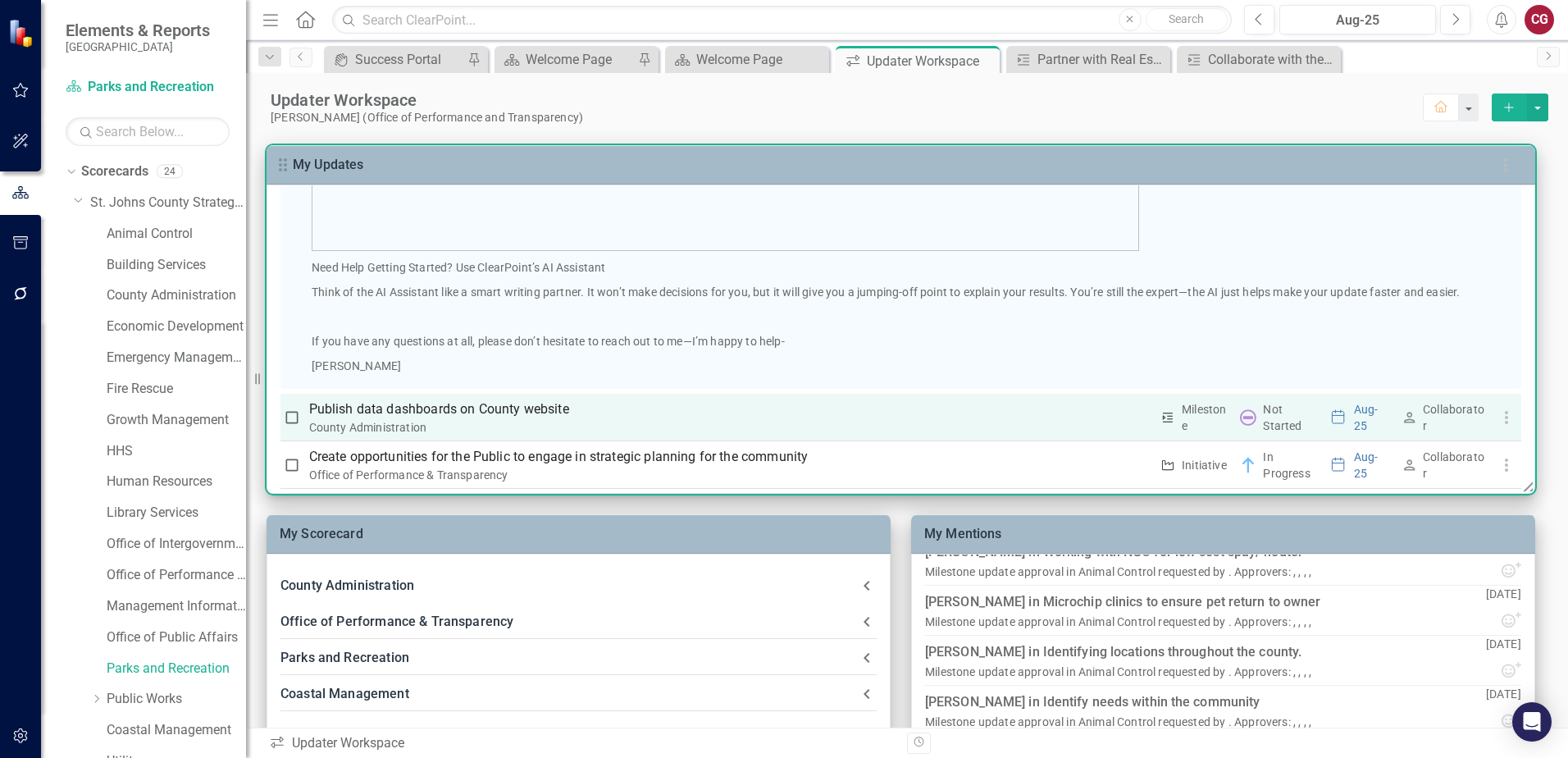
click at [418, 407] on p "Publish data dashboards on County website" at bounding box center [730, 410] width 841 height 20
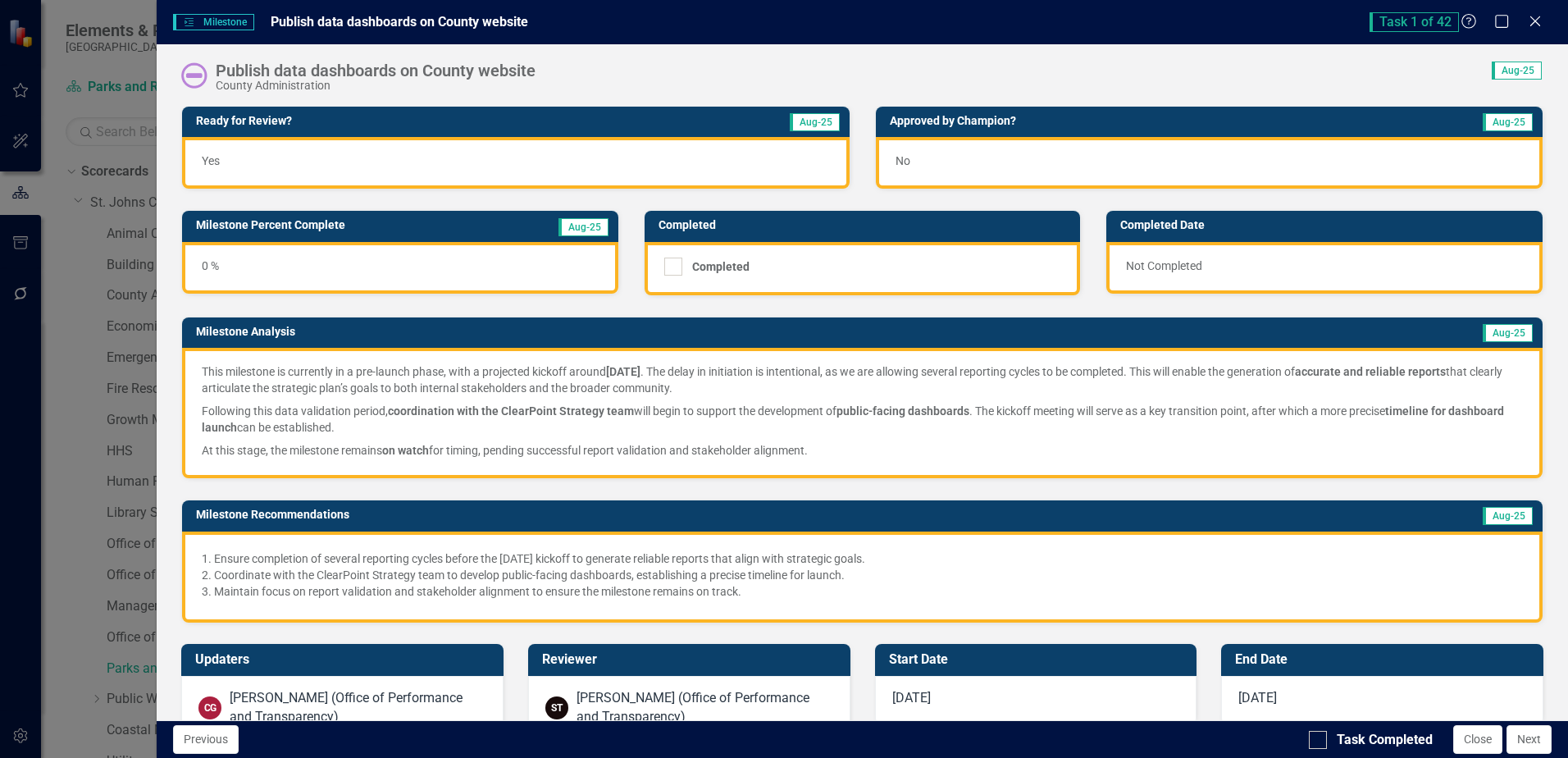
click at [195, 78] on img at bounding box center [194, 75] width 26 height 26
click at [195, 77] on img at bounding box center [194, 75] width 26 height 26
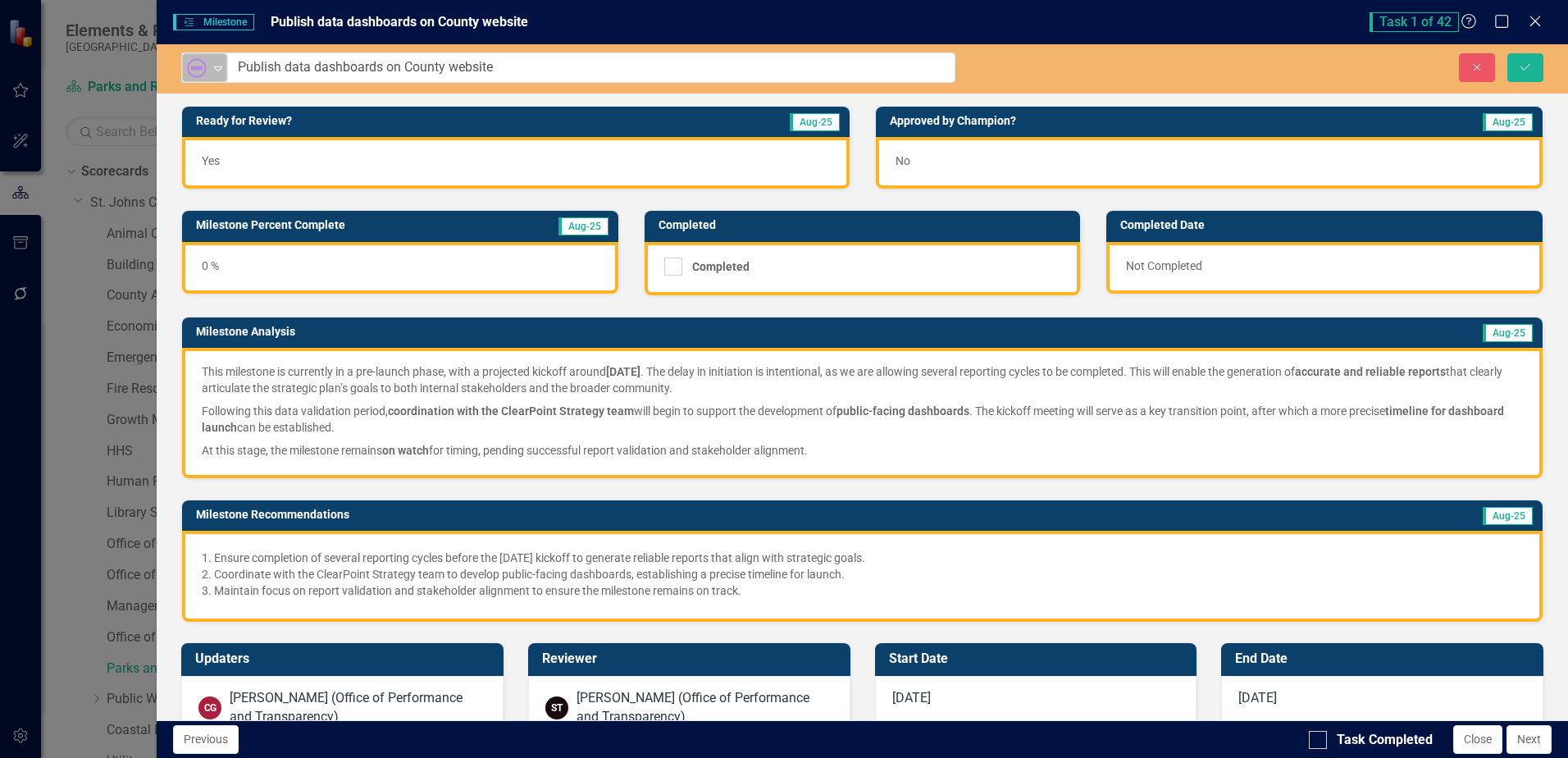
click at [218, 68] on icon "Expand" at bounding box center [218, 68] width 16 height 13
click at [1458, 737] on button "Close" at bounding box center [1477, 740] width 49 height 29
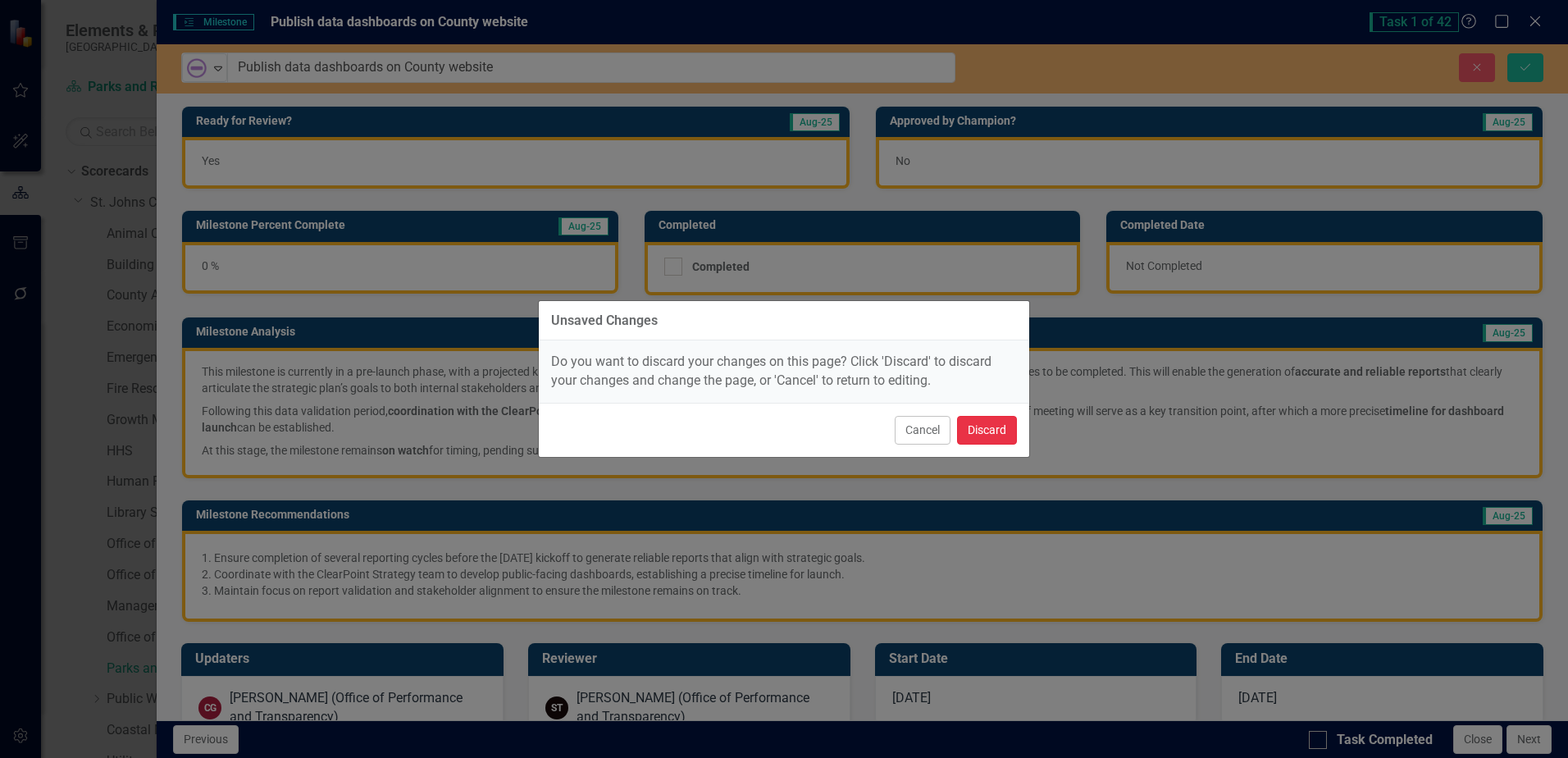
click at [1006, 425] on button "Discard" at bounding box center [987, 431] width 60 height 29
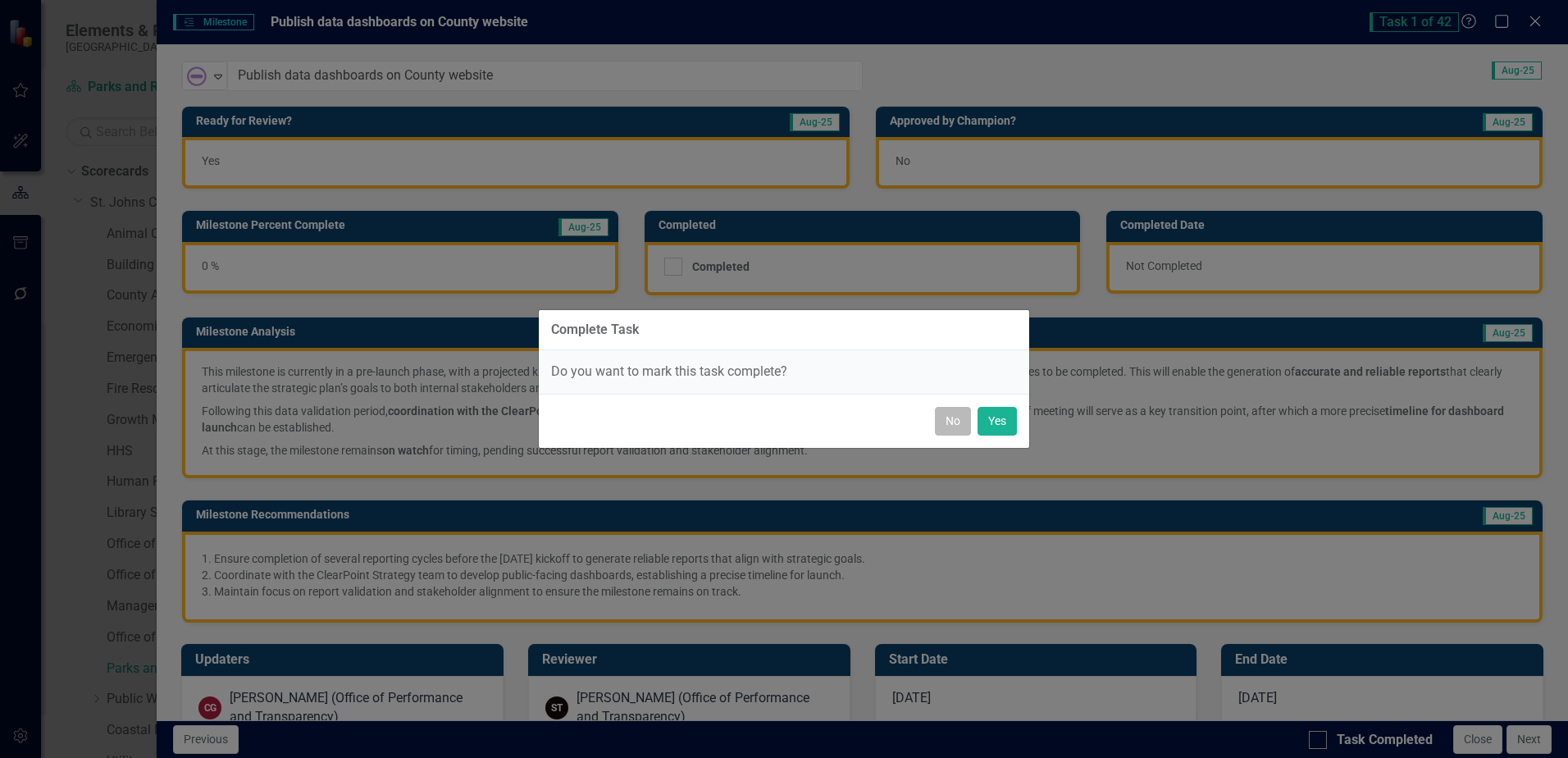
click at [955, 423] on button "No" at bounding box center [953, 422] width 36 height 29
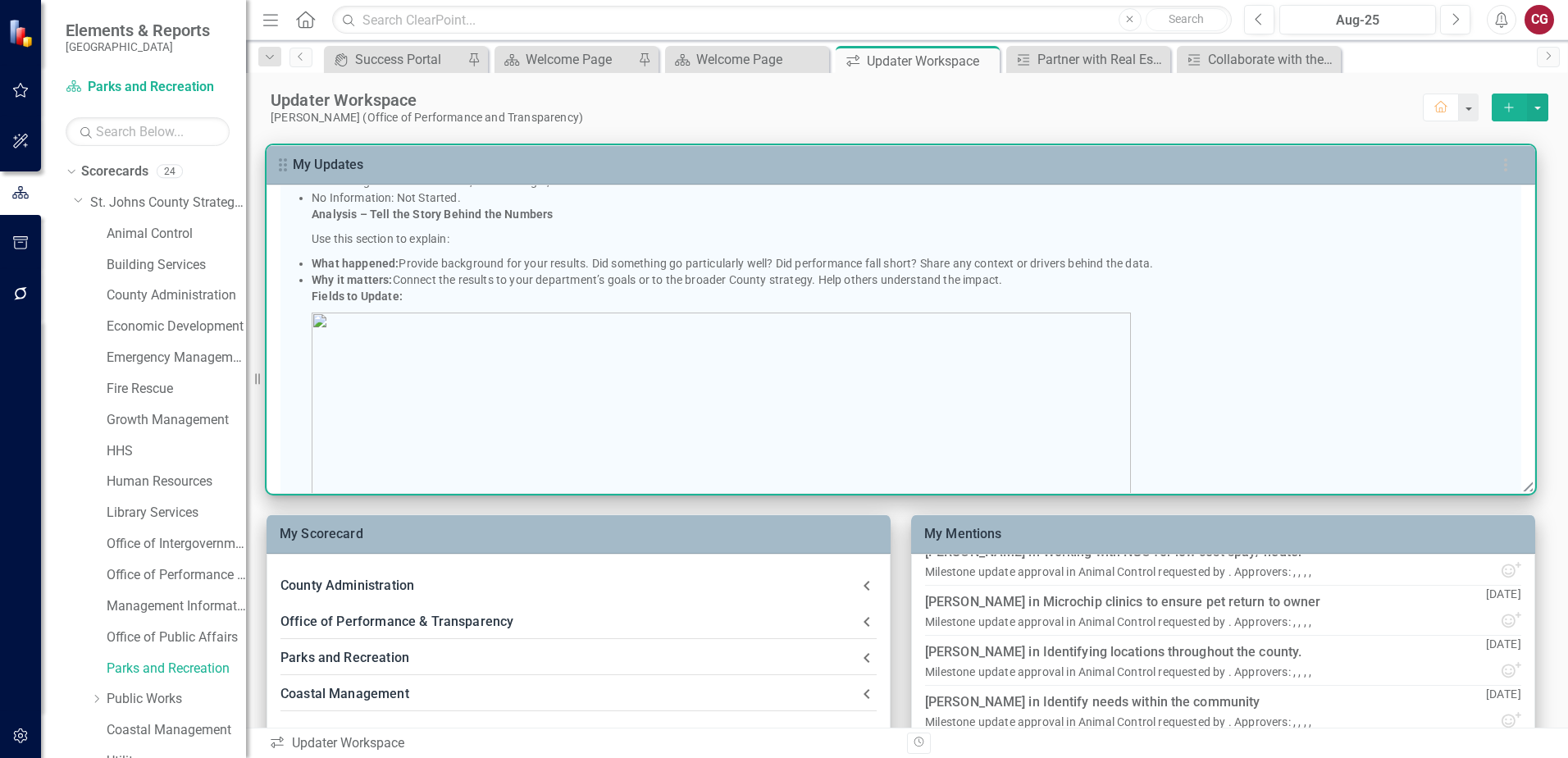
scroll to position [0, 0]
